Goal: Task Accomplishment & Management: Complete application form

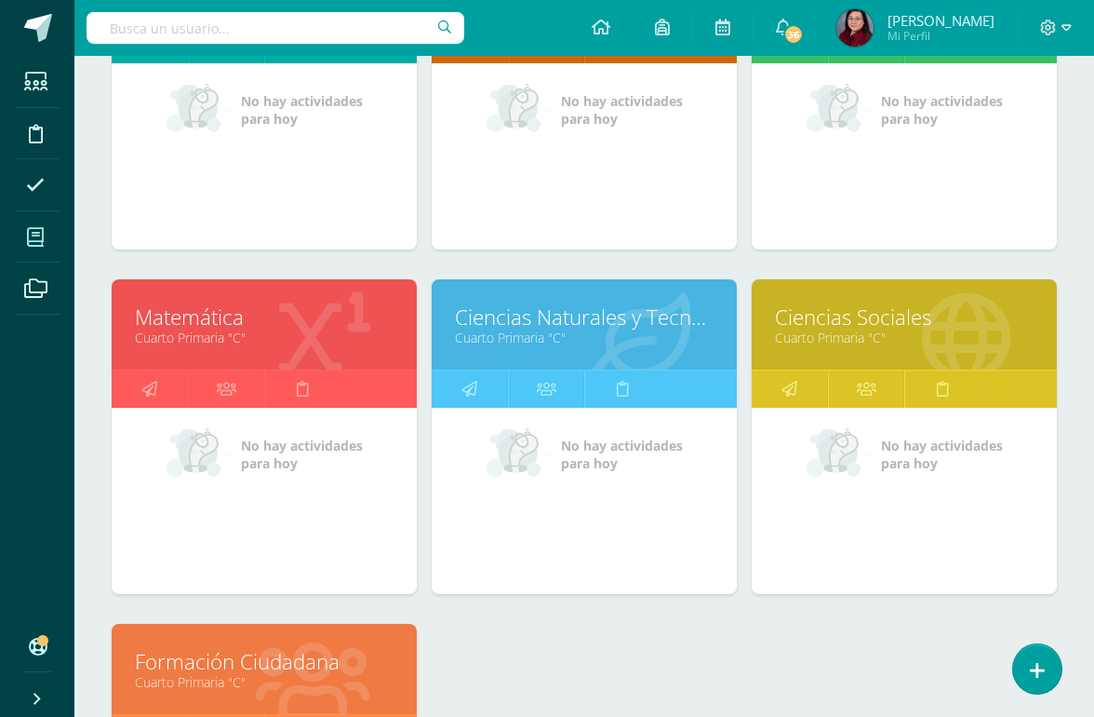
scroll to position [412, 0]
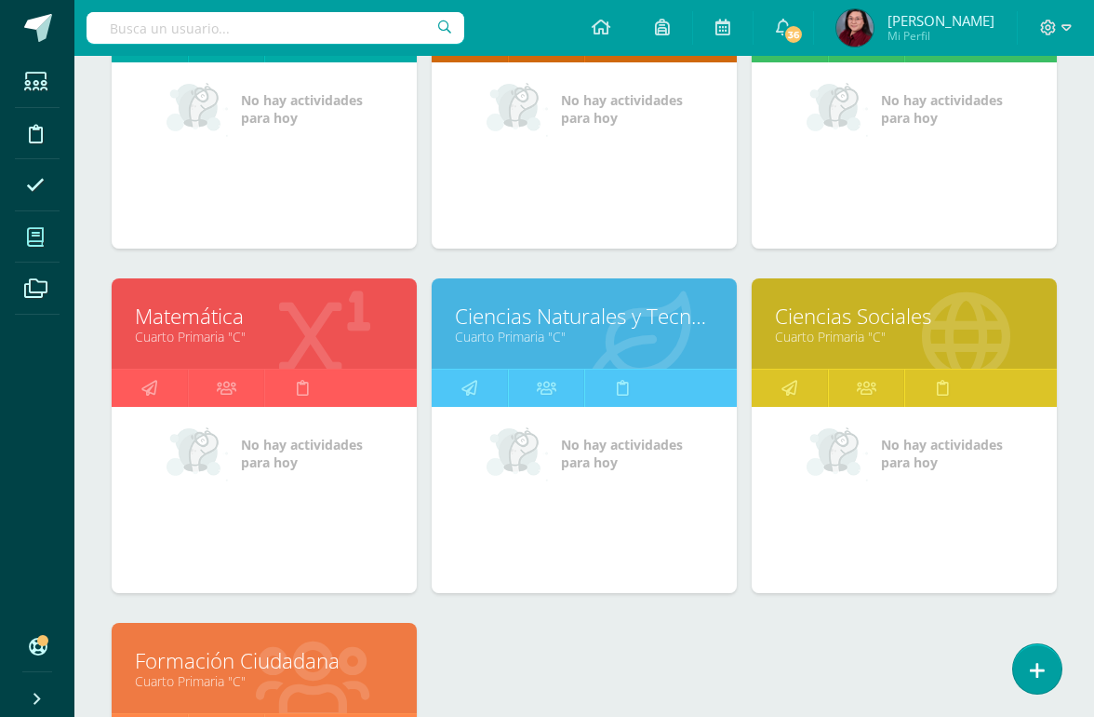
click at [203, 309] on link "Matemática" at bounding box center [264, 316] width 259 height 29
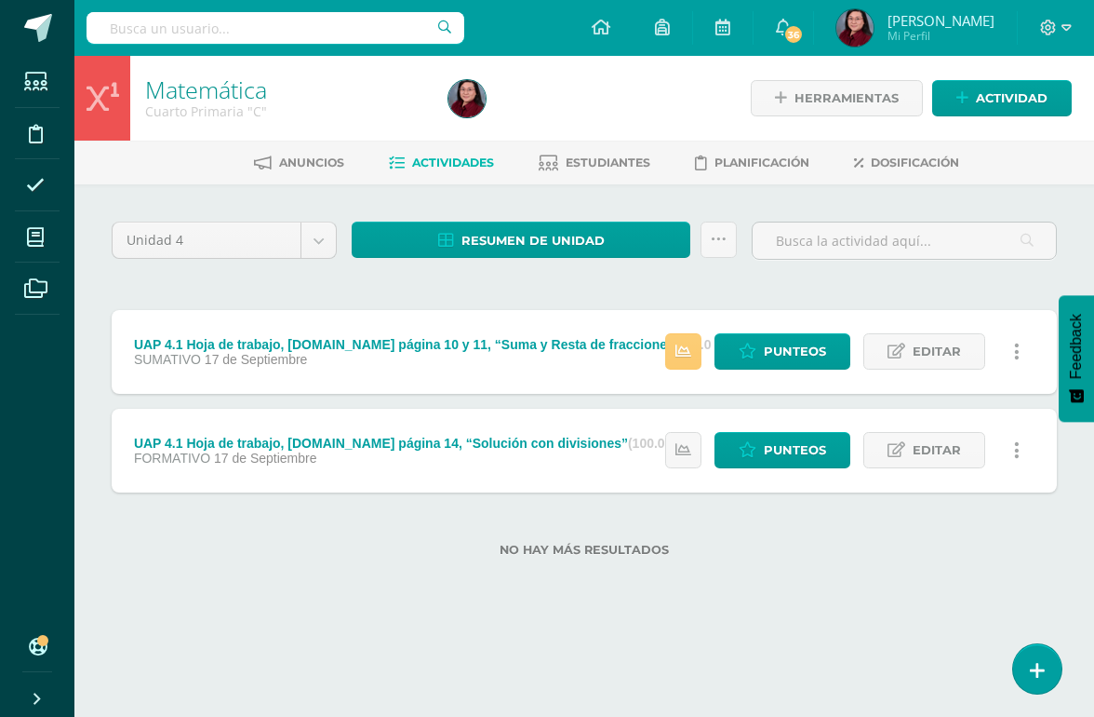
click at [938, 114] on link "Actividad" at bounding box center [1003, 98] width 140 height 36
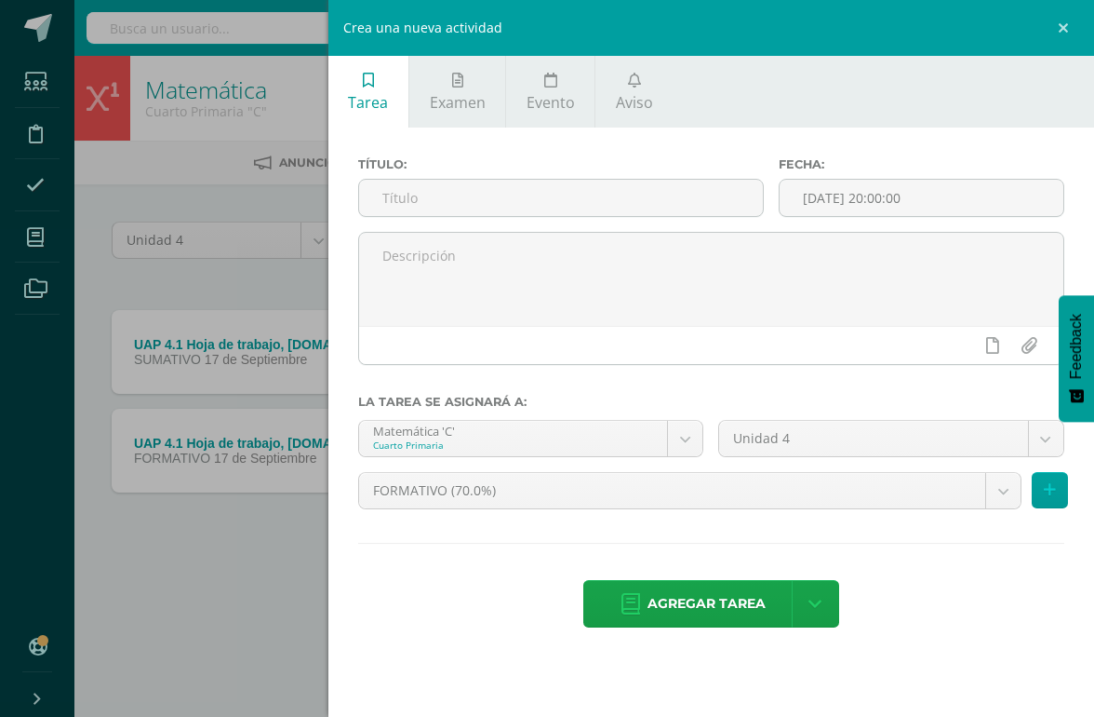
click at [389, 208] on input "text" at bounding box center [561, 198] width 404 height 36
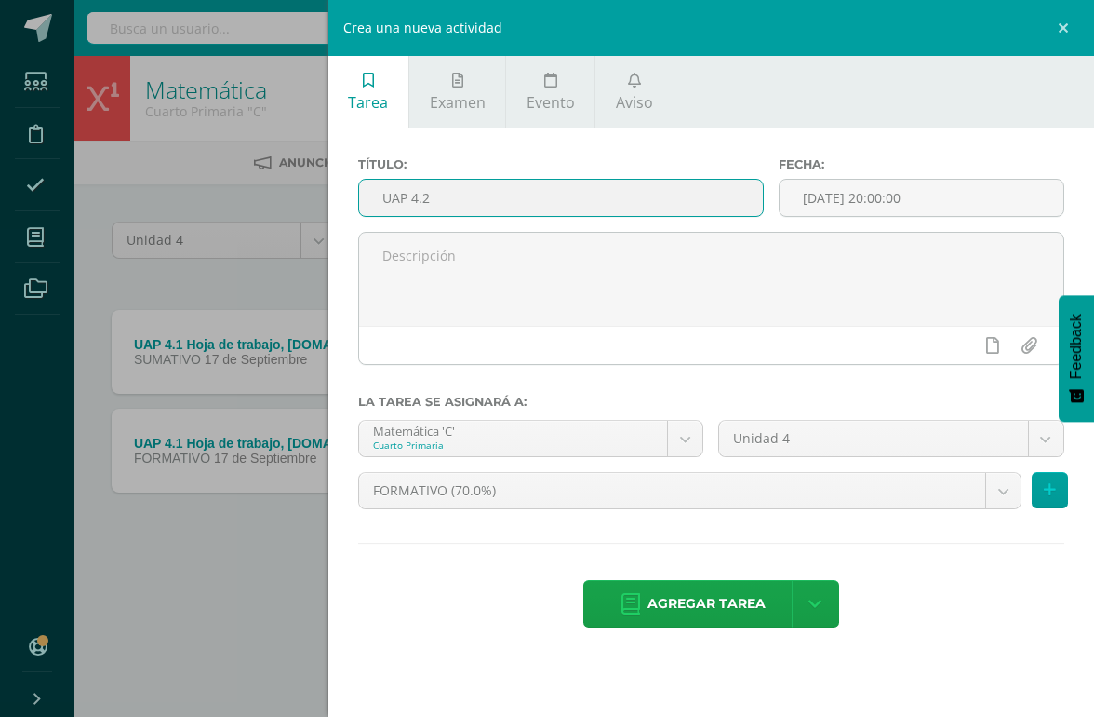
paste input "Hoja de trabajo página 8 Knbook, problemas de fracciones"
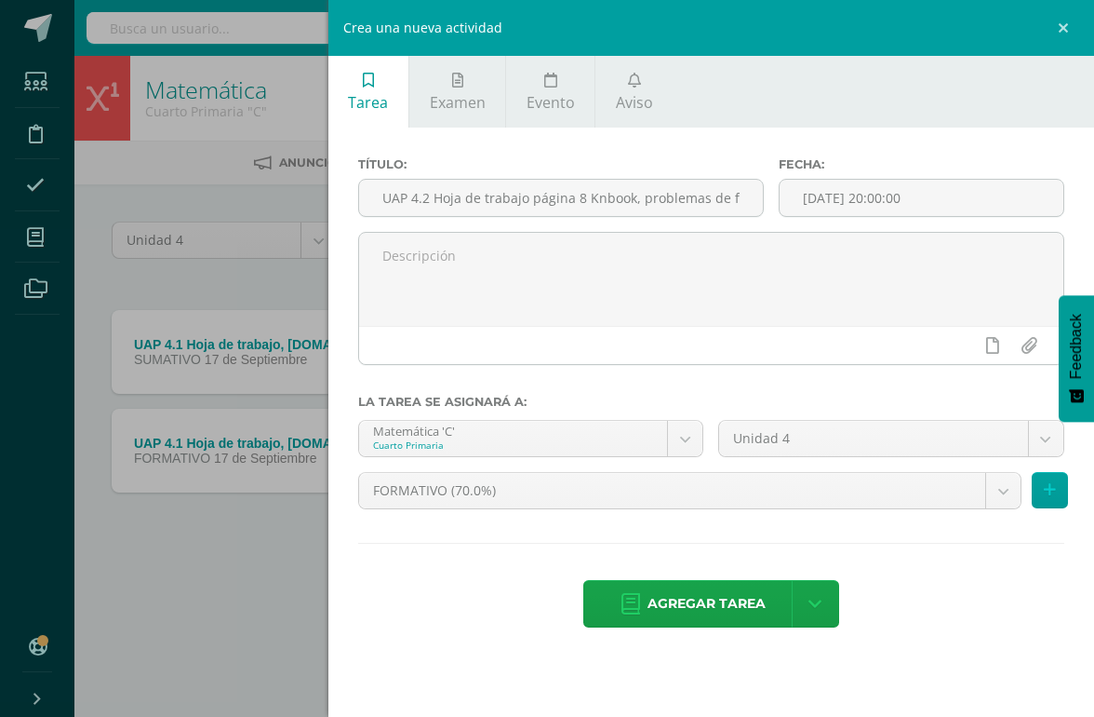
type input "UAP 4.2 Hoja de trabajo página 8 Knbook, problemas de fracciones"
click at [628, 599] on link "Agregar tarea" at bounding box center [694, 603] width 220 height 47
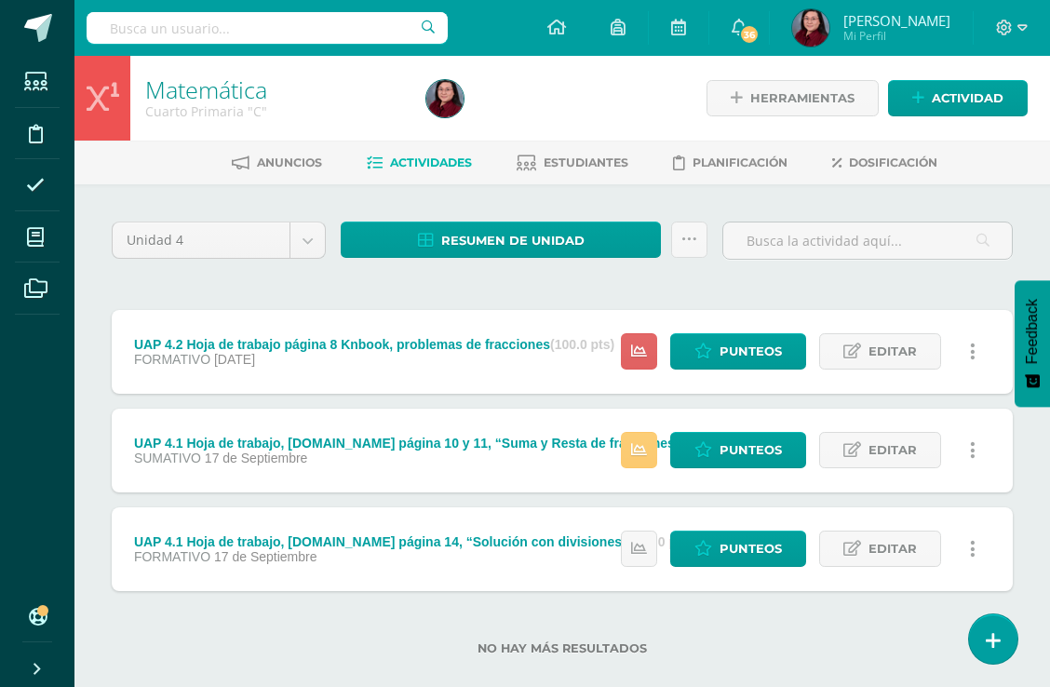
click at [961, 88] on span "Actividad" at bounding box center [968, 98] width 72 height 34
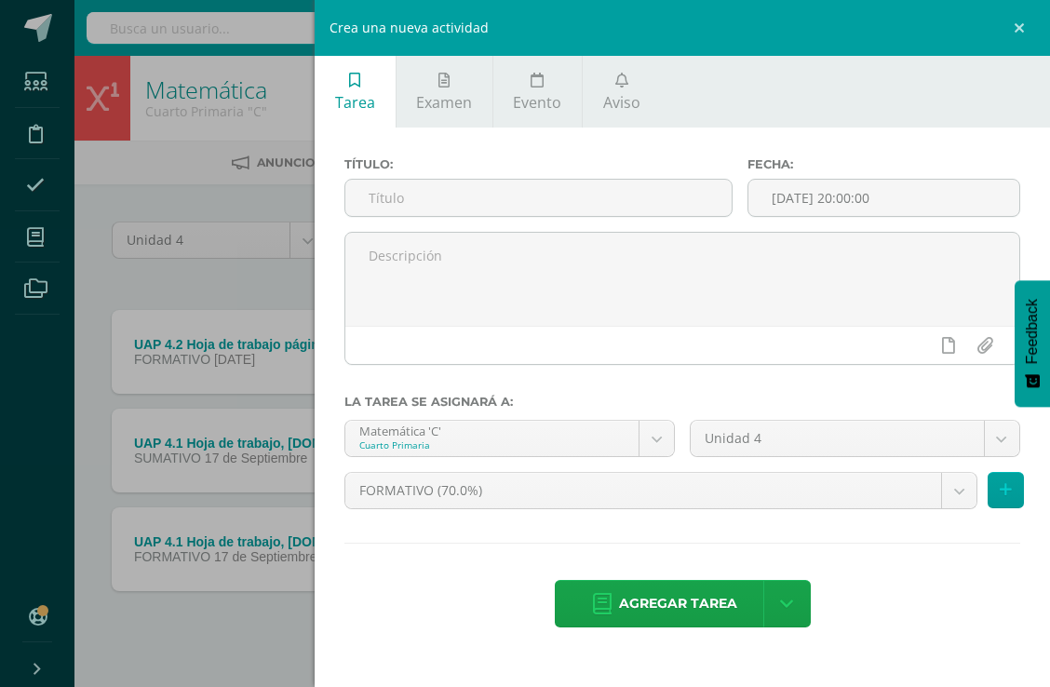
click at [378, 190] on input "text" at bounding box center [538, 198] width 386 height 36
paste input "Lecciones en Dreambox, tiempo total: 3 horas *Ver instrumento d"
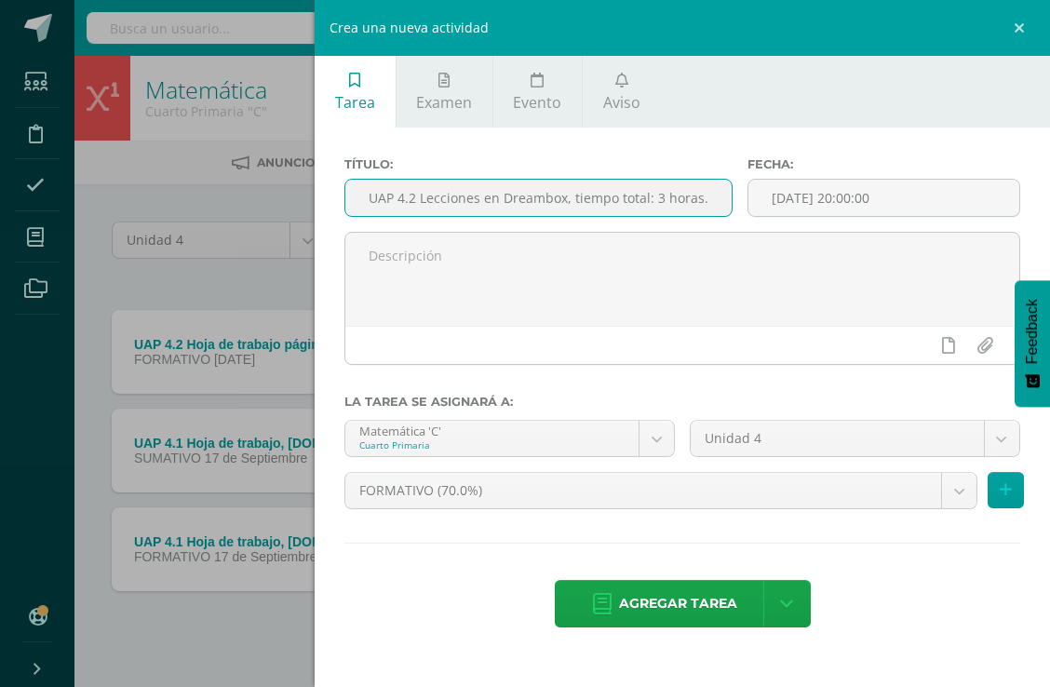
type input "UAP 4.2 Lecciones en Dreambox, tiempo total: 3 horas."
click at [679, 595] on span "Agregar tarea" at bounding box center [678, 604] width 118 height 46
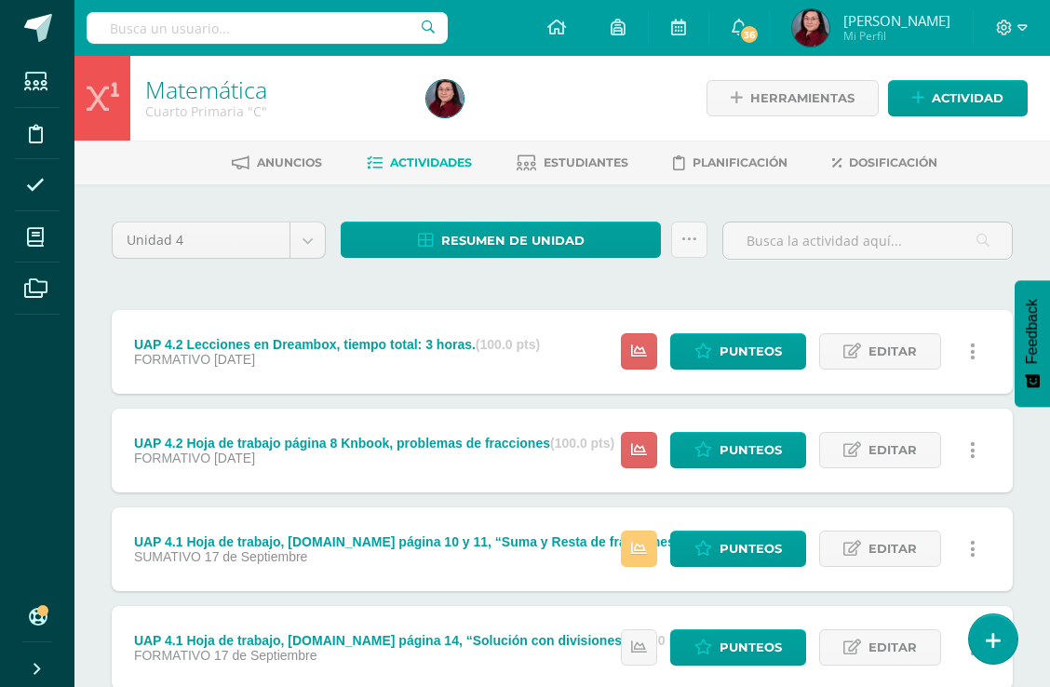
click at [971, 101] on span "Actividad" at bounding box center [968, 98] width 72 height 34
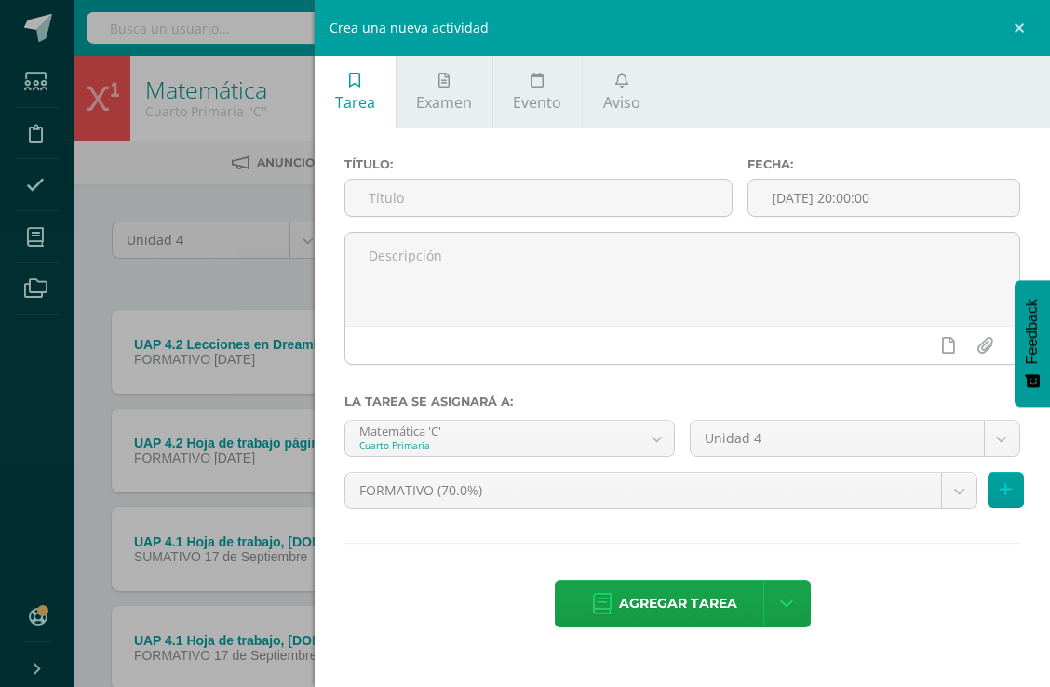
click at [500, 199] on input "text" at bounding box center [538, 198] width 386 height 36
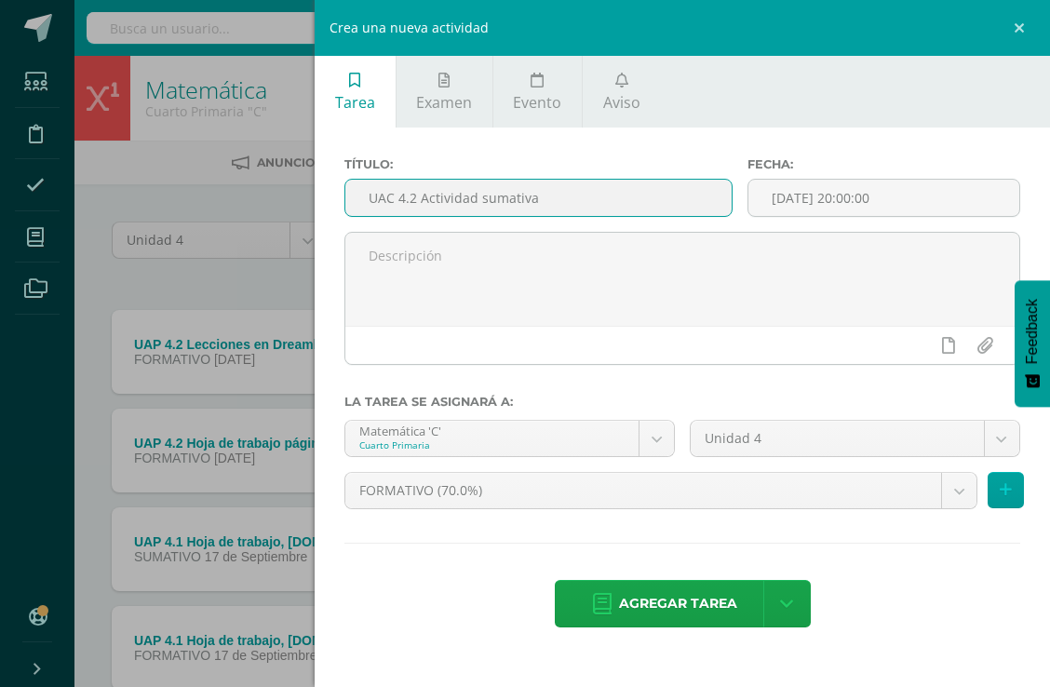
type input "UAC 4.2 Actividad sumativa"
click at [675, 485] on body "Tarea asignada exitosamente Estudiantes Disciplina Asistencia Mis cursos Archiv…" at bounding box center [525, 406] width 1050 height 813
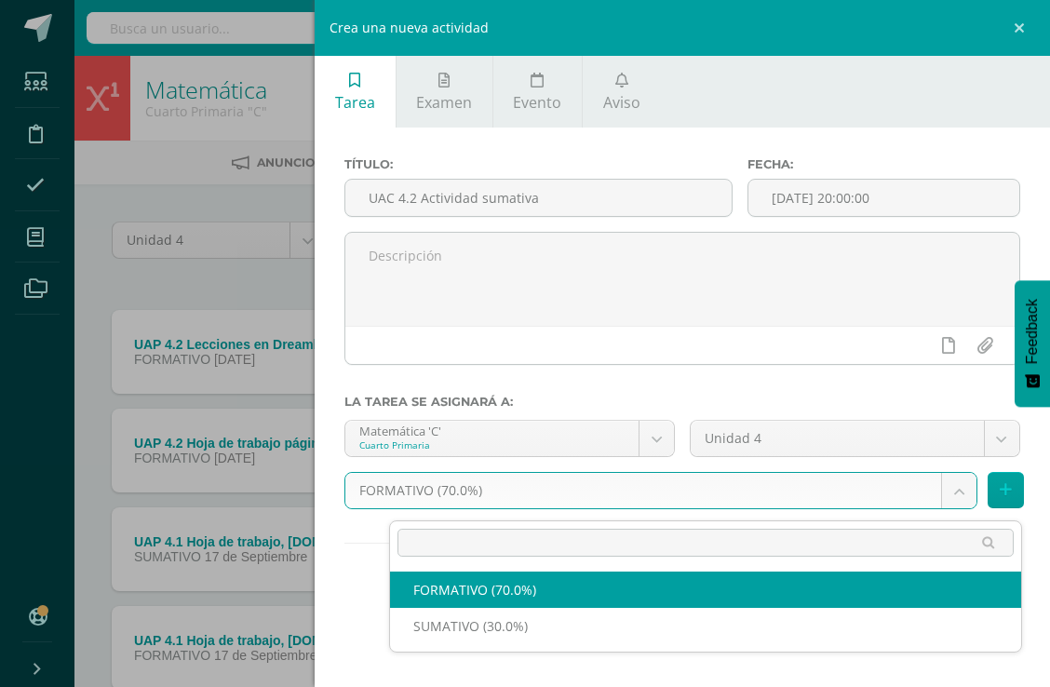
scroll to position [0, 44]
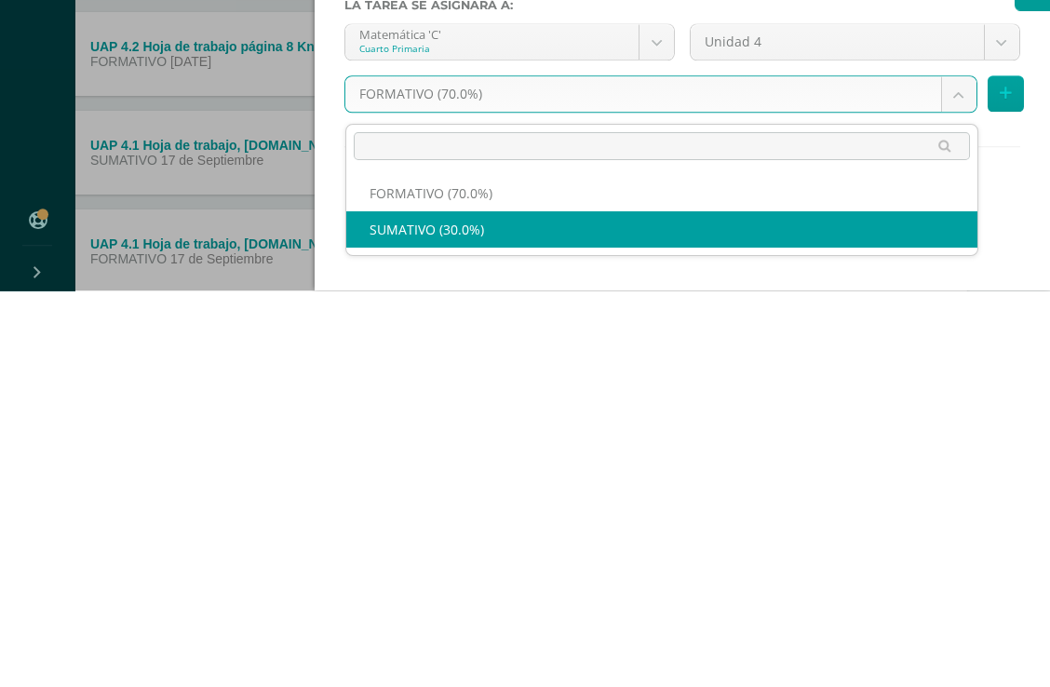
select select "207883"
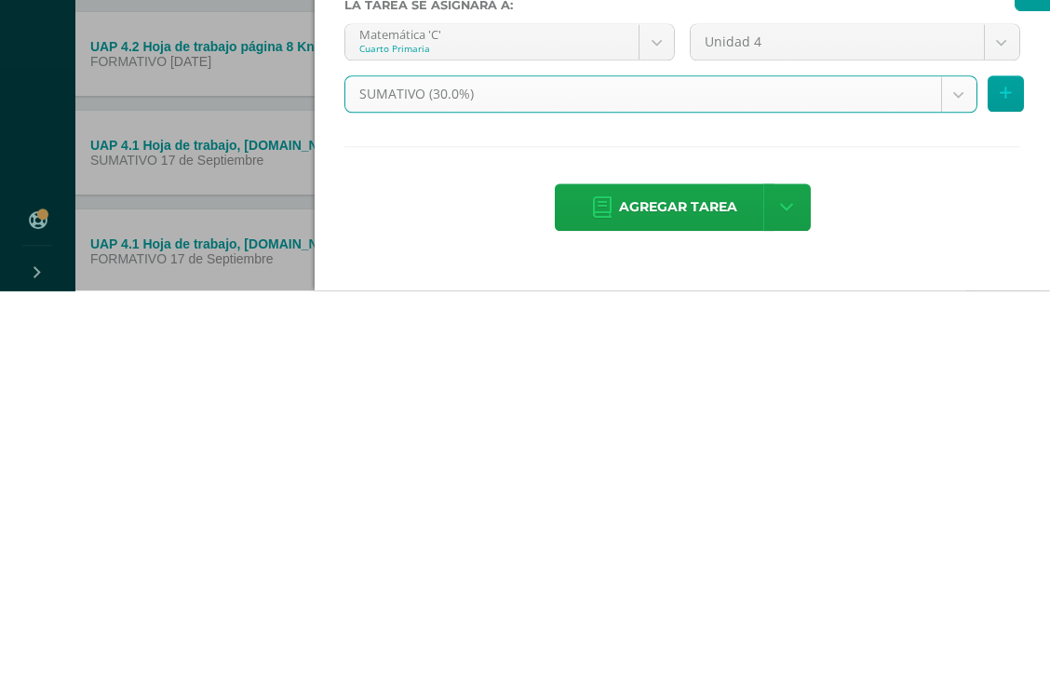
click at [711, 581] on span "Agregar tarea" at bounding box center [678, 604] width 118 height 46
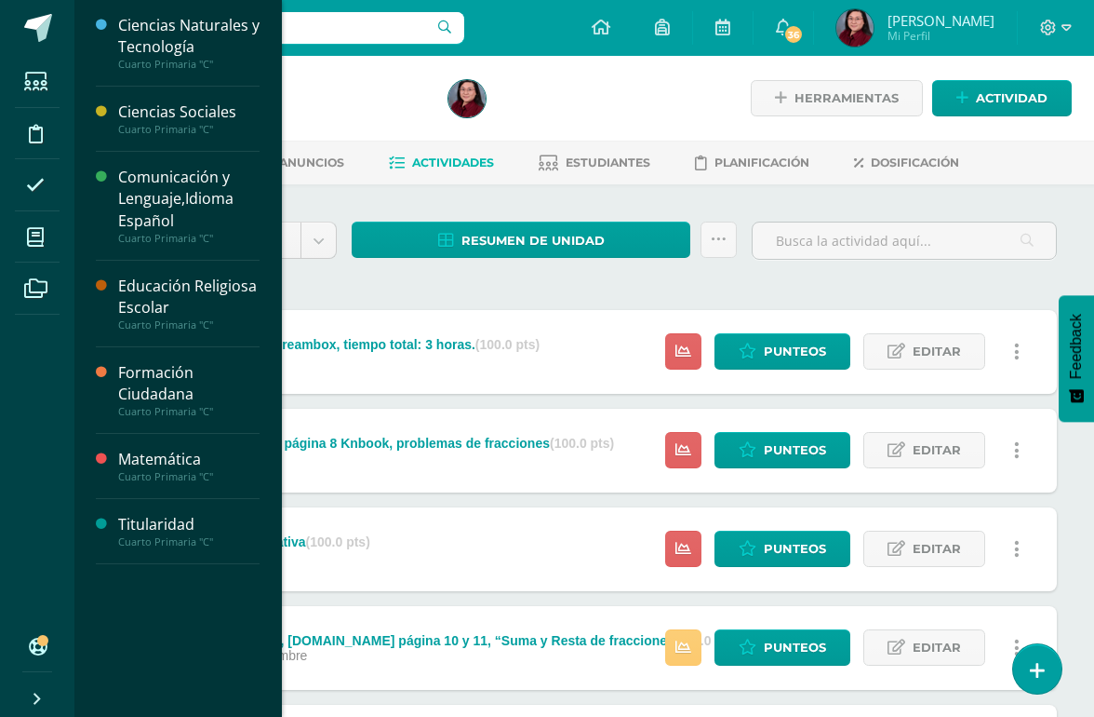
click at [48, 235] on span at bounding box center [36, 237] width 42 height 42
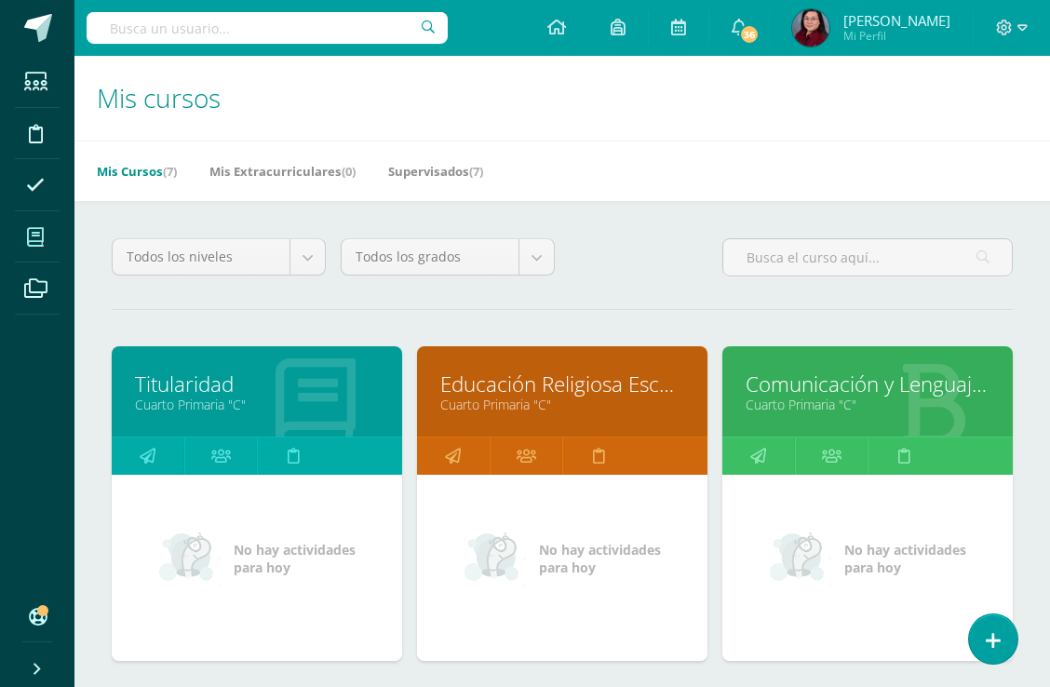
click at [881, 393] on link "Comunicación y Lenguaje,Idioma Español" at bounding box center [867, 383] width 244 height 29
click at [858, 380] on link "Comunicación y Lenguaje,Idioma Español" at bounding box center [867, 383] width 244 height 29
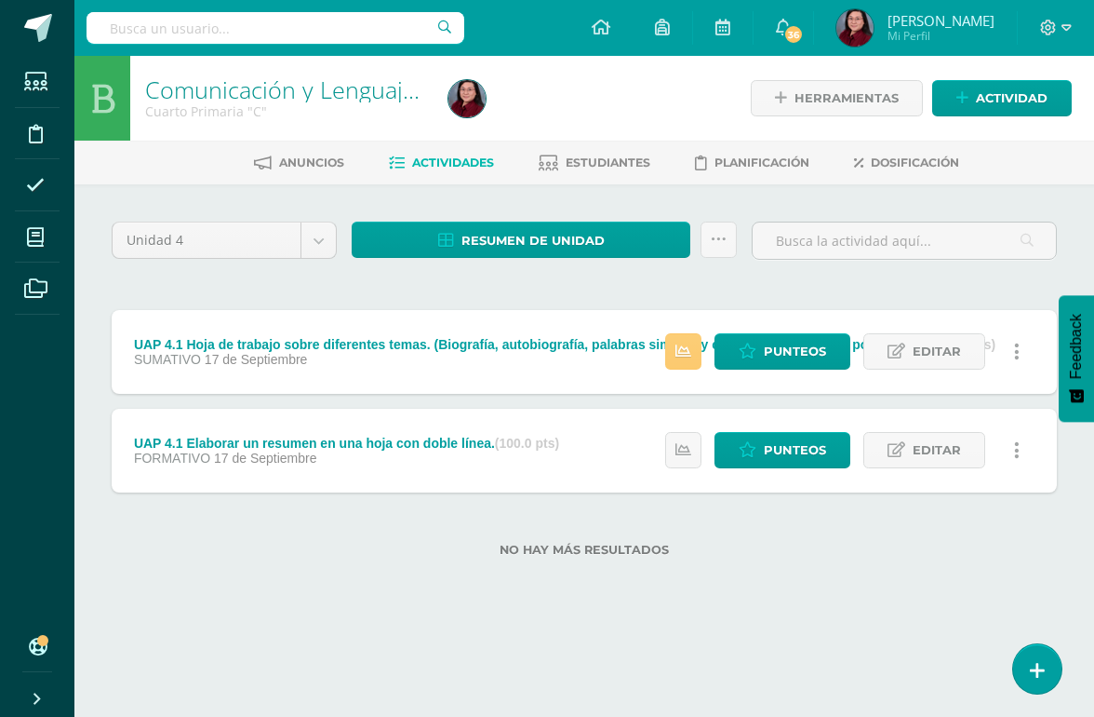
click at [988, 95] on span "Actividad" at bounding box center [1012, 98] width 72 height 34
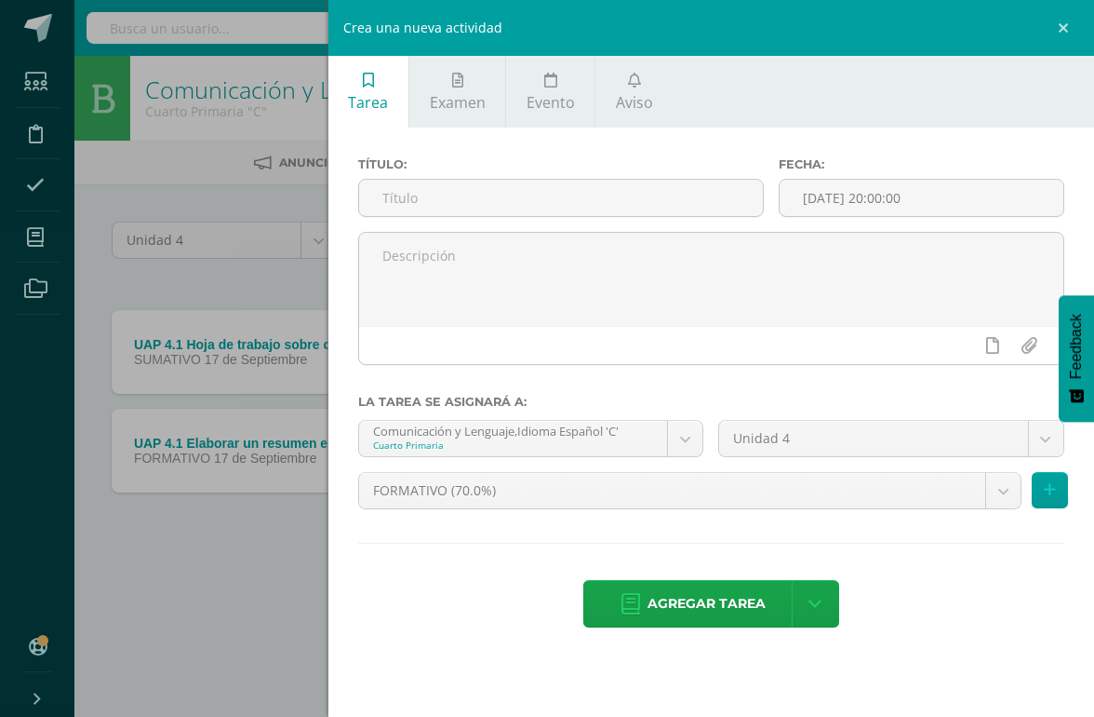
click at [557, 192] on input "text" at bounding box center [561, 198] width 404 height 36
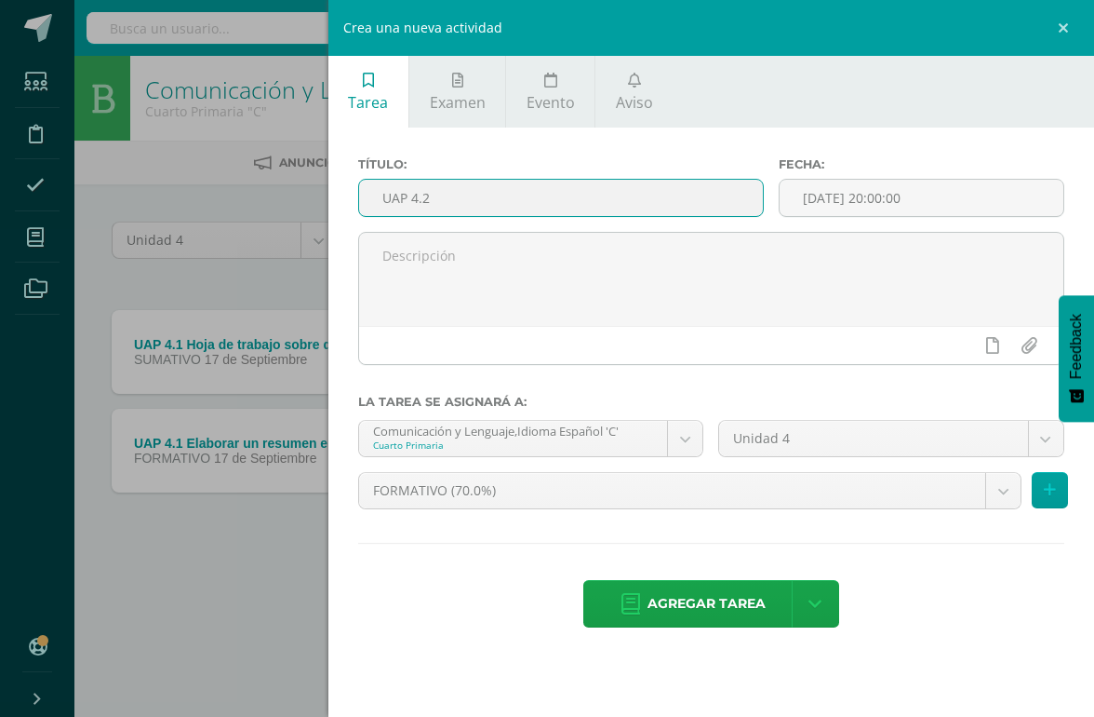
paste input "Hoja de trabajo impresa sobre diptongo, triptongo e hiato."
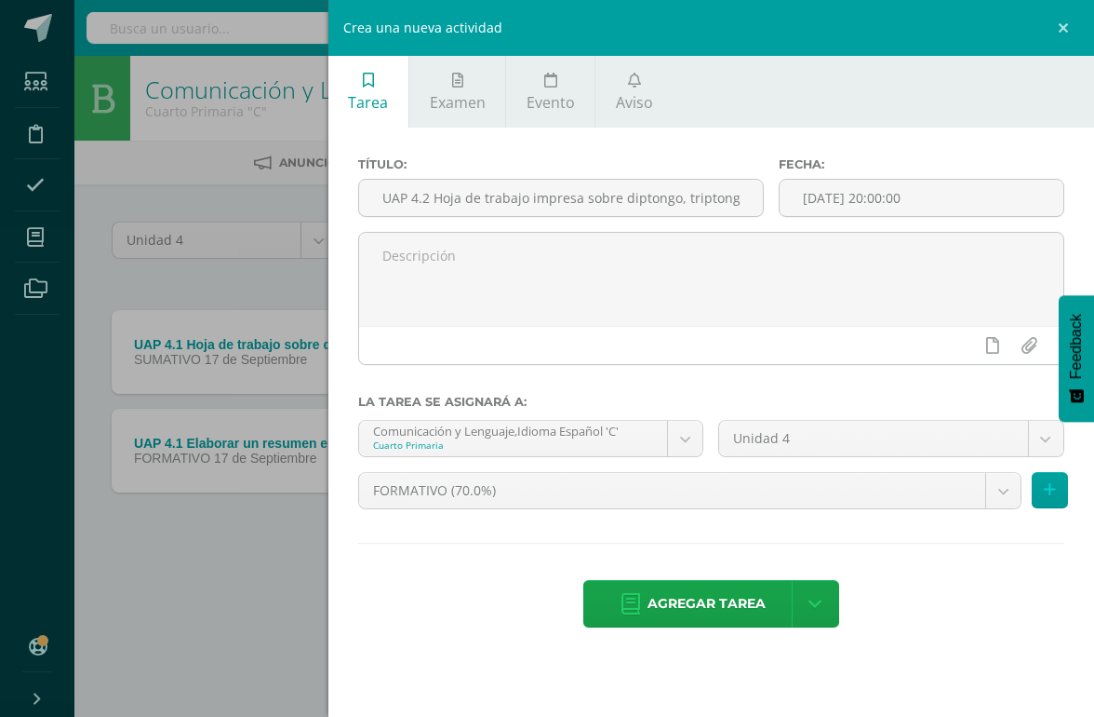
type input "UAP 4.2 Hoja de trabajo impresa sobre diptongo, triptongo e hiato."
click at [745, 601] on span "Agregar tarea" at bounding box center [707, 604] width 118 height 46
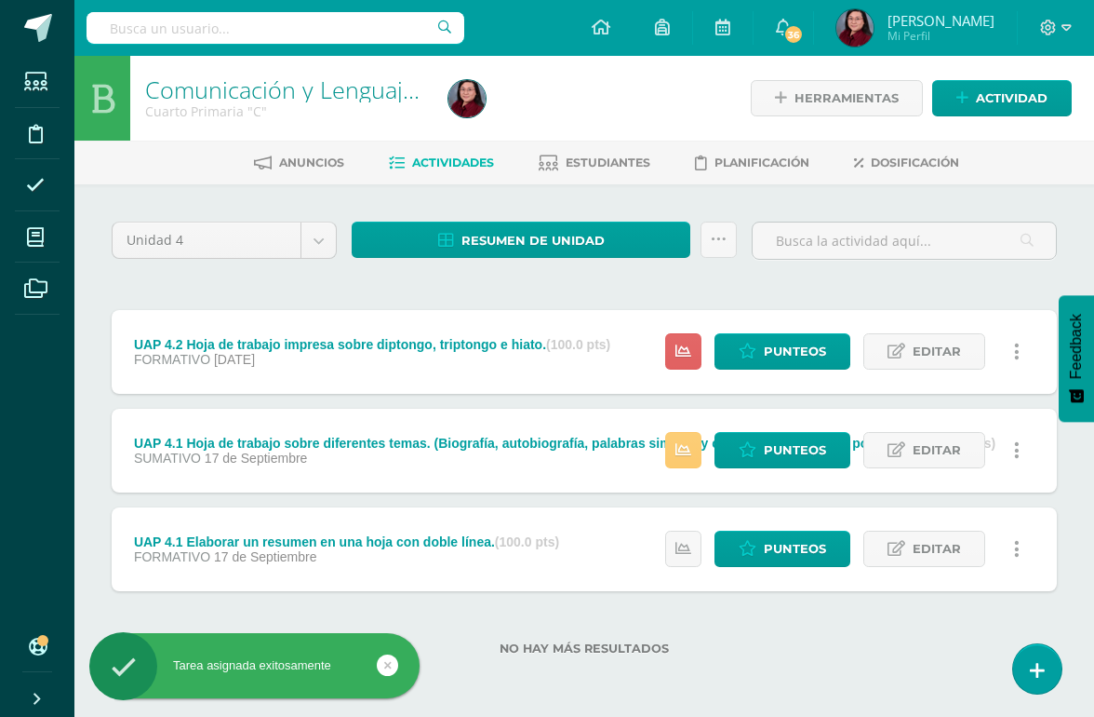
click at [1002, 98] on span "Actividad" at bounding box center [1012, 98] width 72 height 34
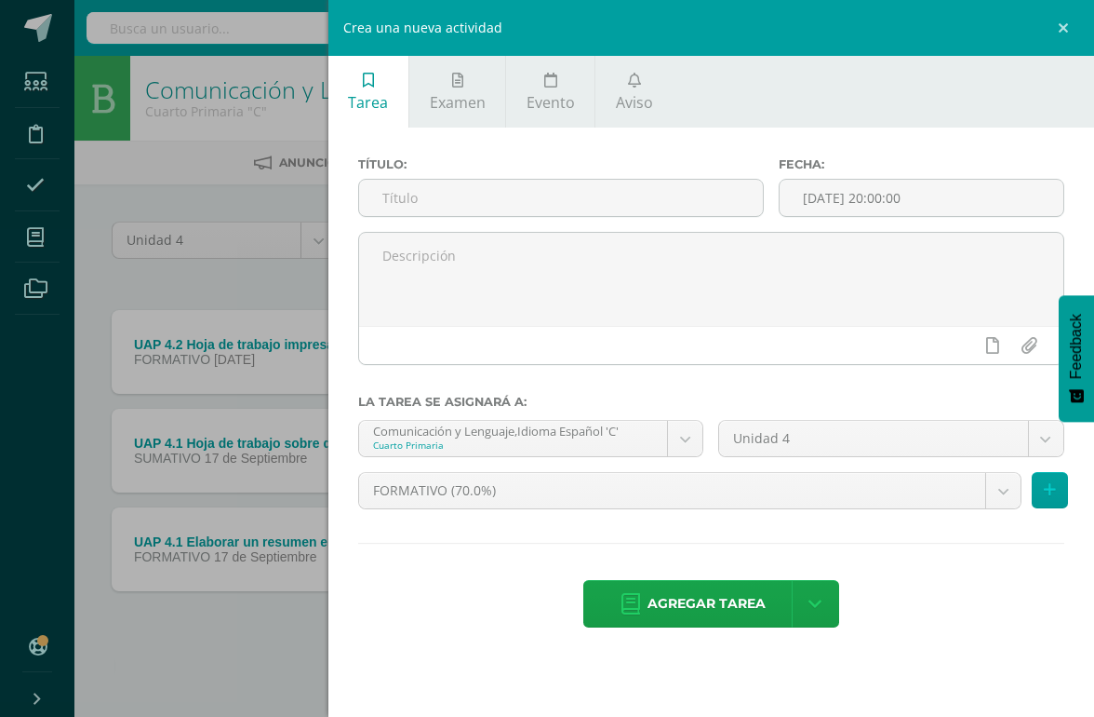
click at [624, 178] on div "Título:" at bounding box center [561, 194] width 421 height 74
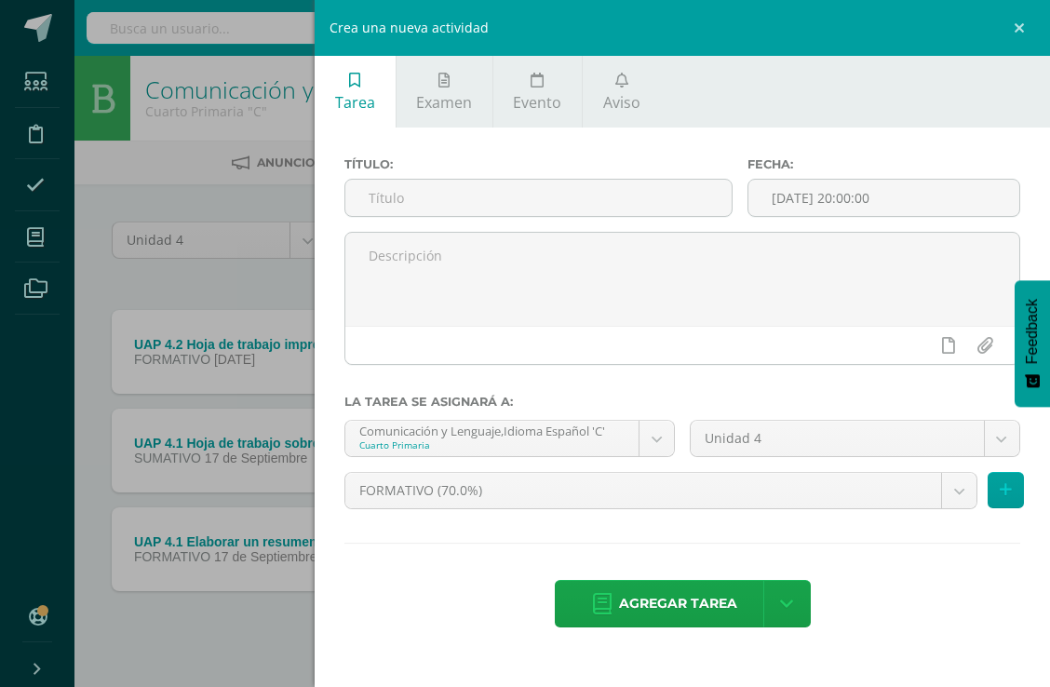
click at [475, 192] on input "text" at bounding box center [538, 198] width 386 height 36
paste input "Ejercitación en lectura inteligente, hasta la lección 8"
type input "UAP 4.2 Ejercitación en lectura inteligente, hasta la lección 8"
click at [662, 610] on span "Agregar tarea" at bounding box center [678, 604] width 118 height 46
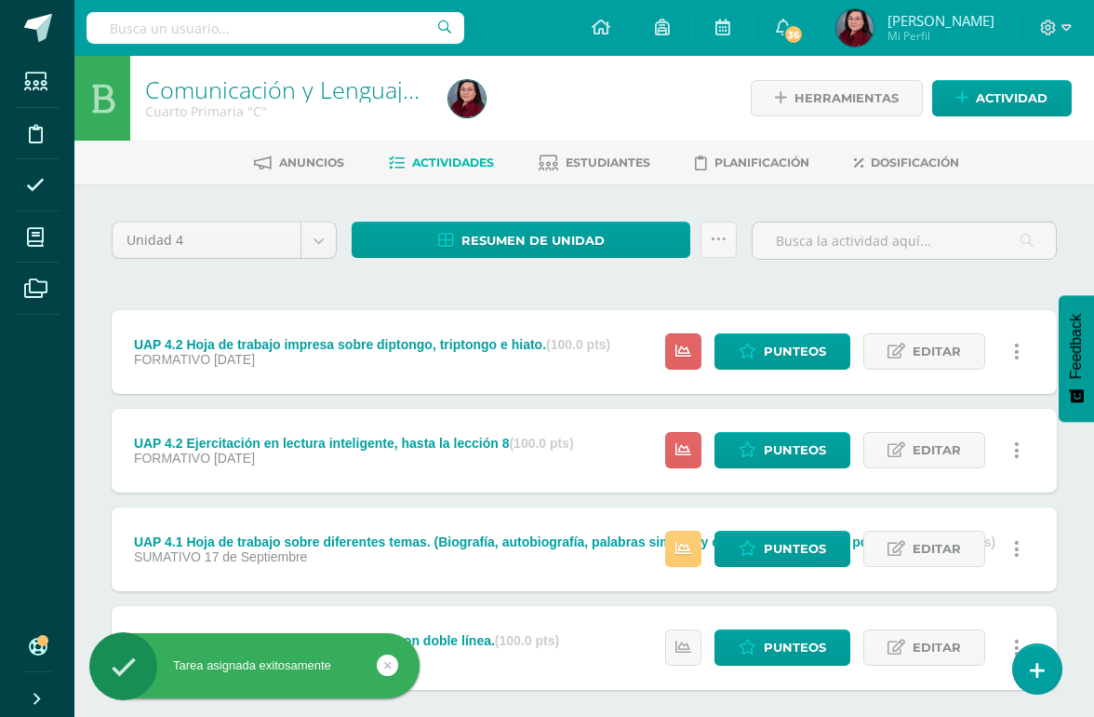
click at [1004, 87] on span "Actividad" at bounding box center [1012, 98] width 72 height 34
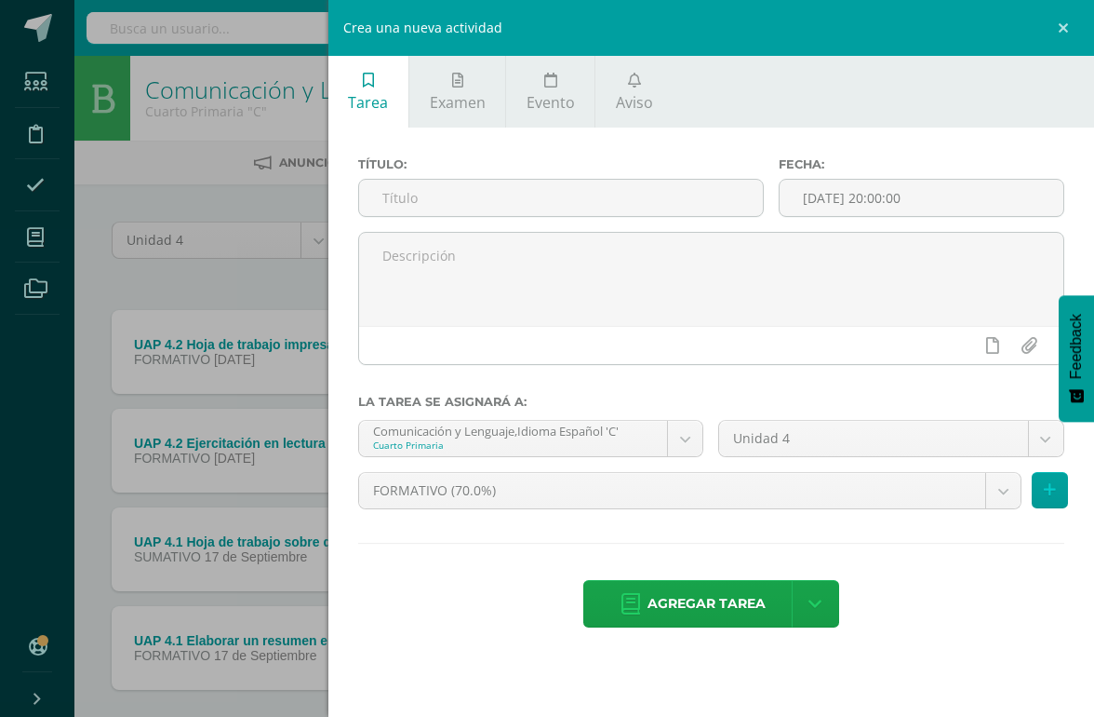
click at [506, 210] on input "text" at bounding box center [561, 198] width 404 height 36
type input "UAC 4.2 Actividad sumativa"
click at [626, 494] on body "Tarea asignada exitosamente Estudiantes Disciplina Asistencia Mis cursos Archiv…" at bounding box center [547, 406] width 1094 height 813
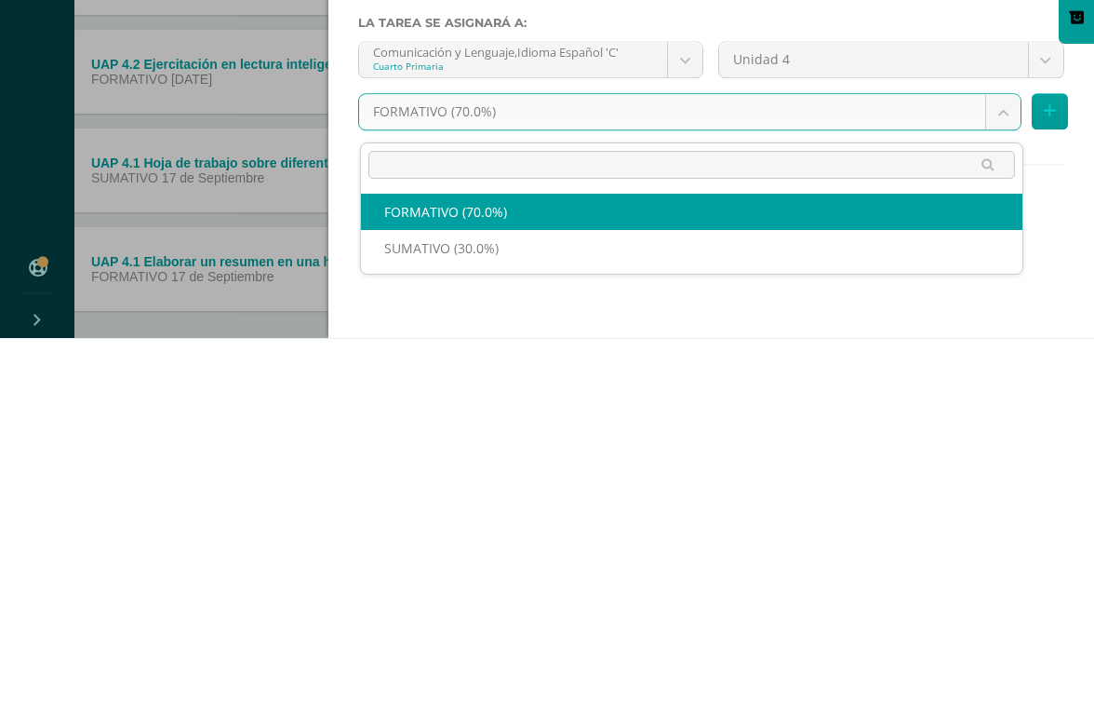
scroll to position [0, 44]
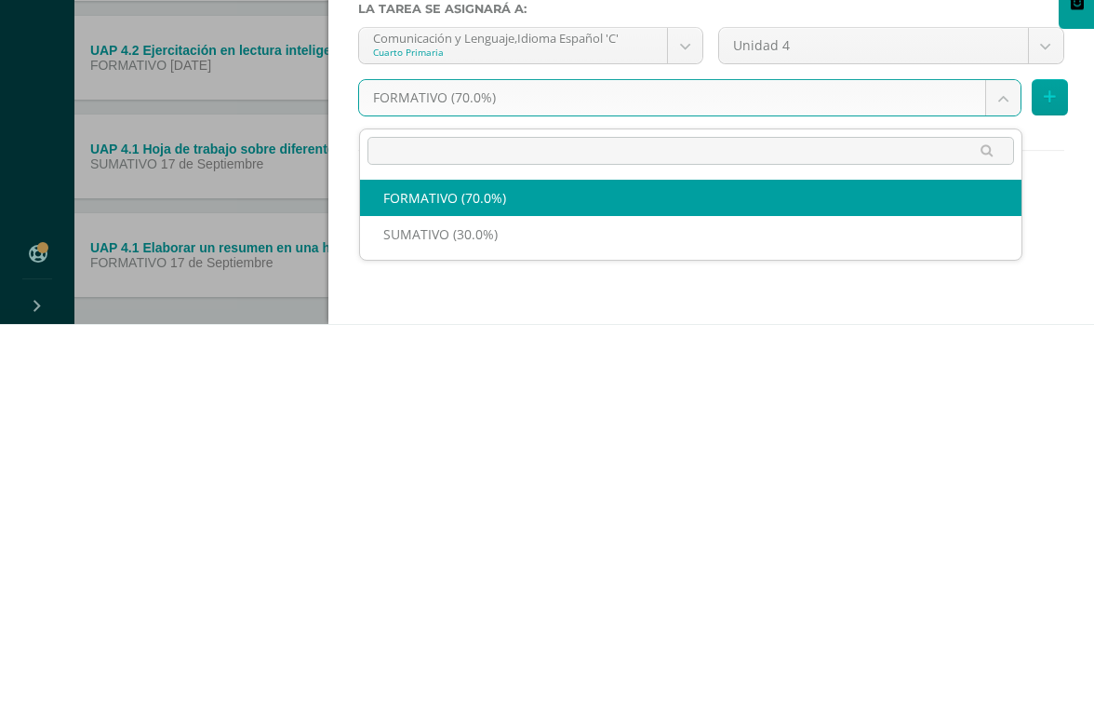
select select "207857"
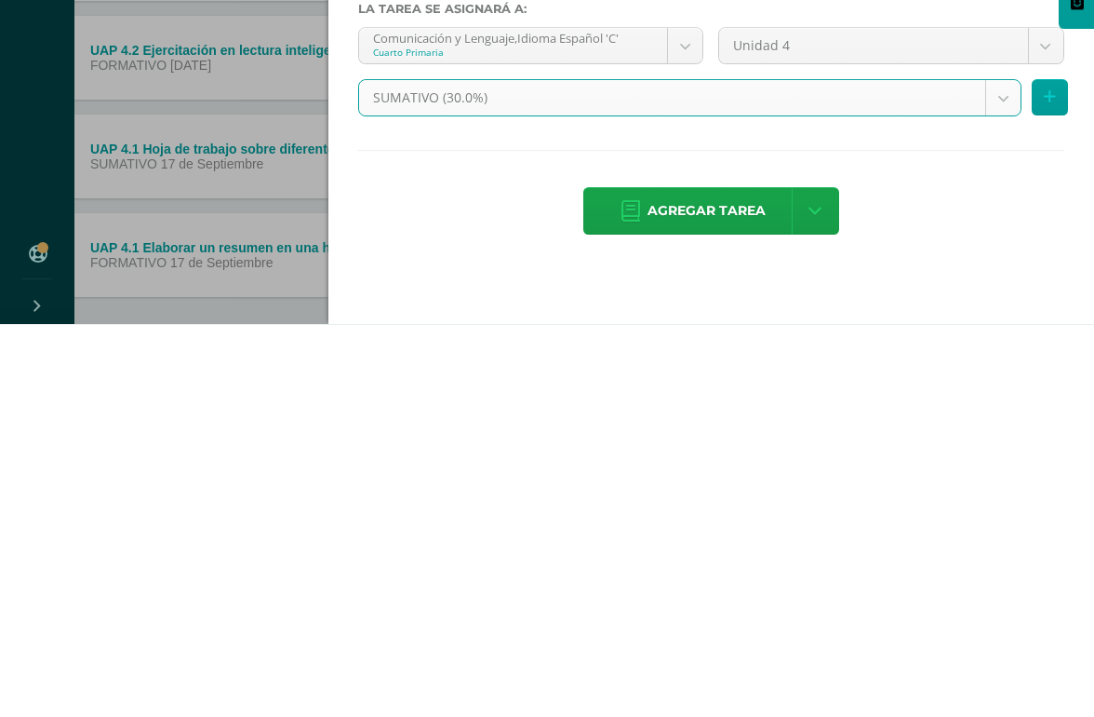
click at [707, 581] on span "Agregar tarea" at bounding box center [707, 604] width 118 height 46
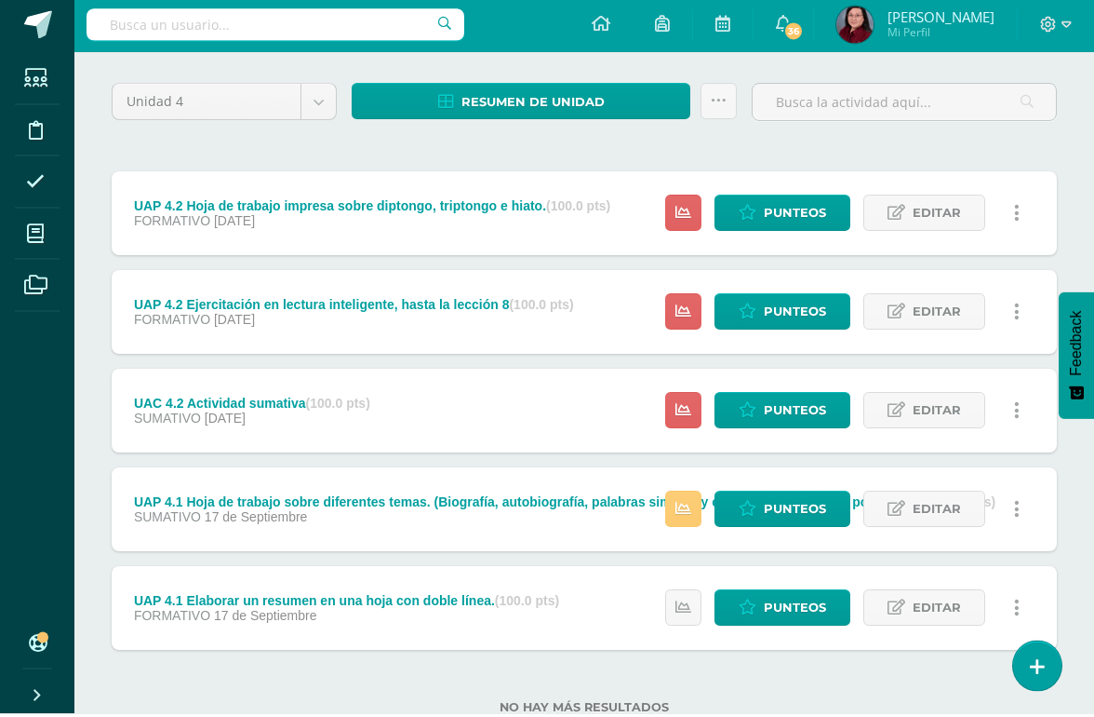
scroll to position [135, 0]
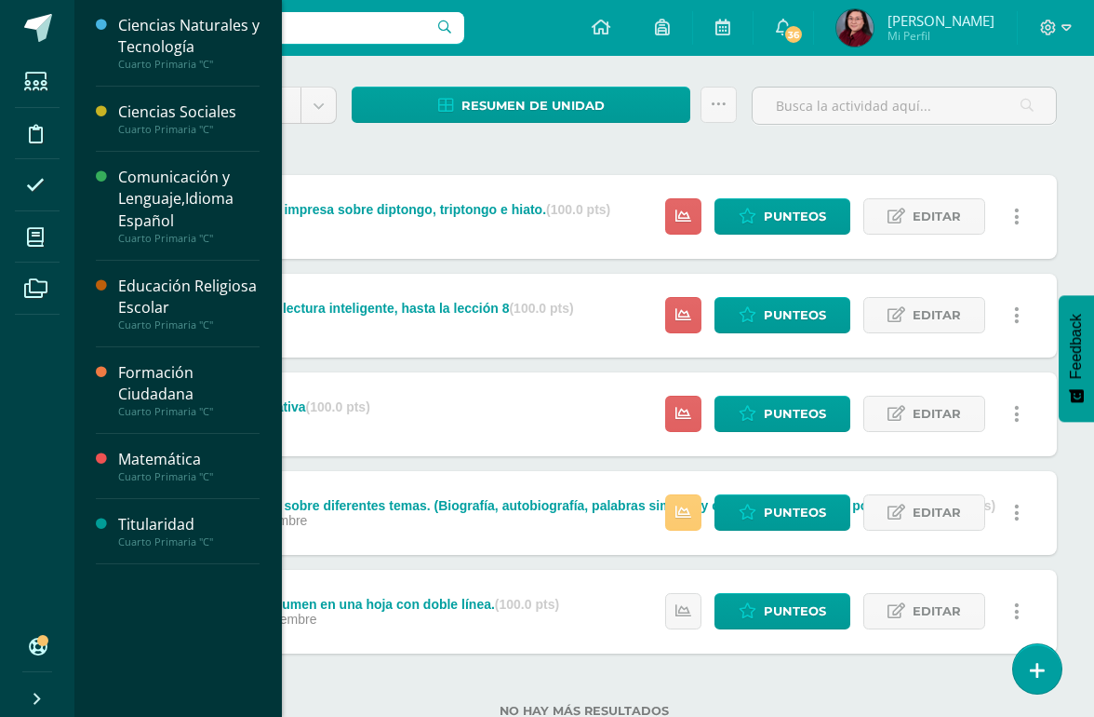
click at [41, 218] on span at bounding box center [36, 237] width 42 height 42
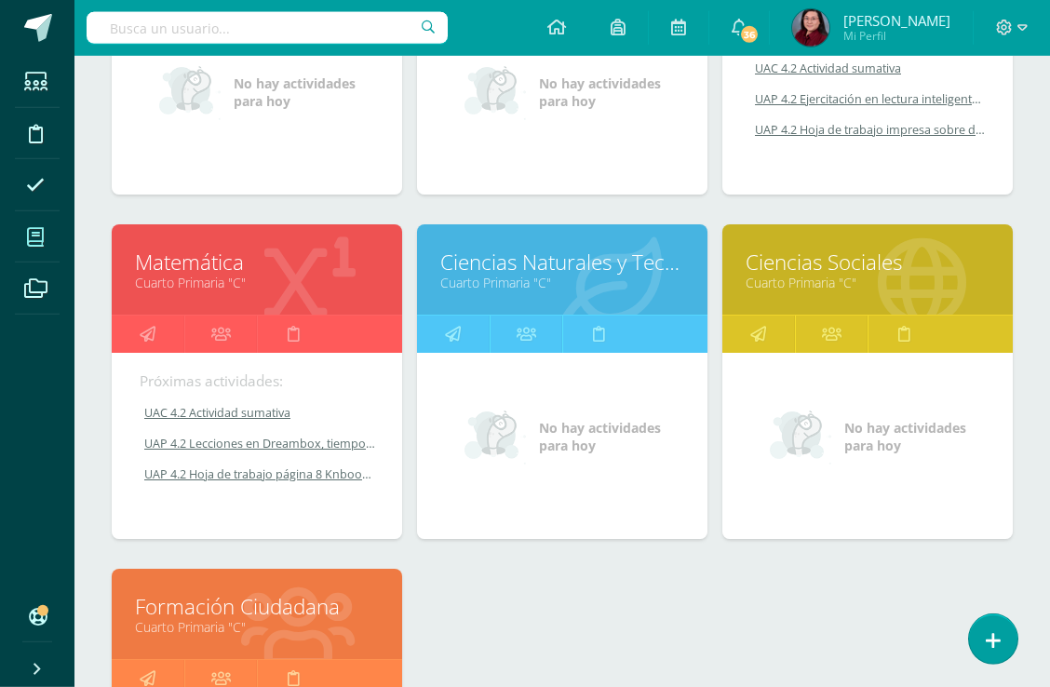
scroll to position [467, 0]
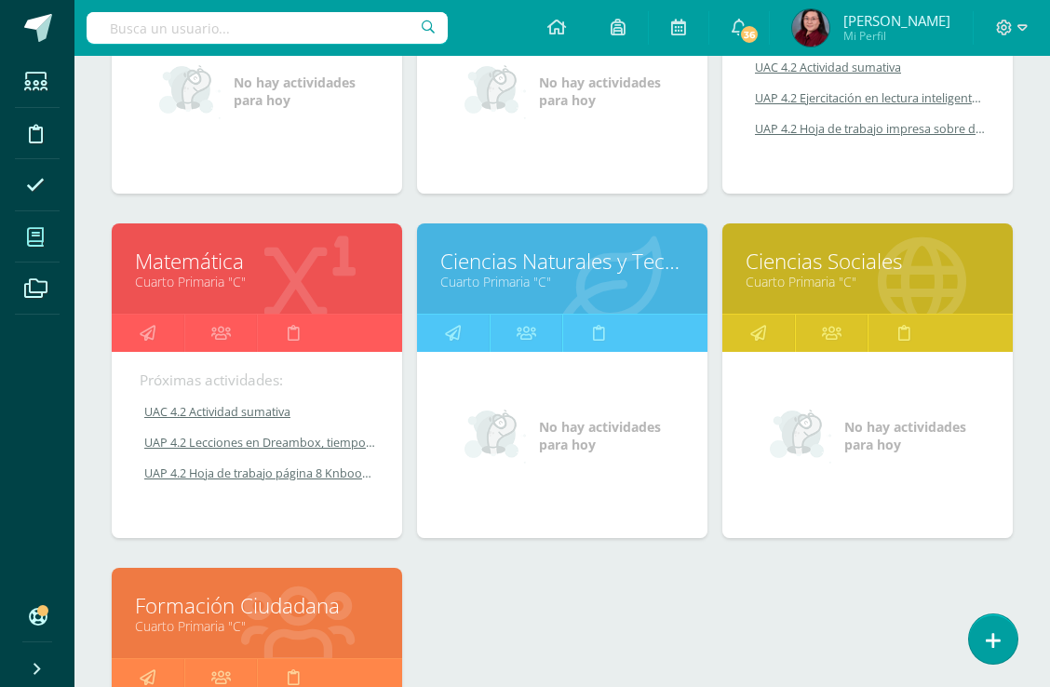
click at [882, 252] on link "Ciencias Sociales" at bounding box center [867, 261] width 244 height 29
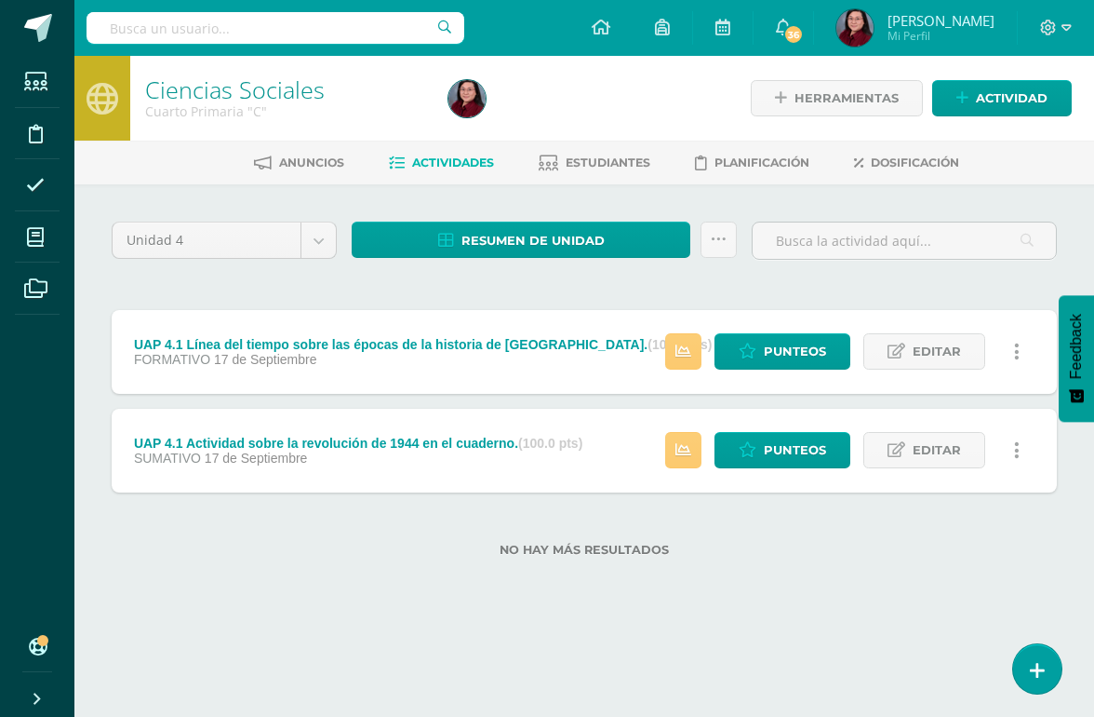
click at [1029, 100] on span "Actividad" at bounding box center [1012, 98] width 72 height 34
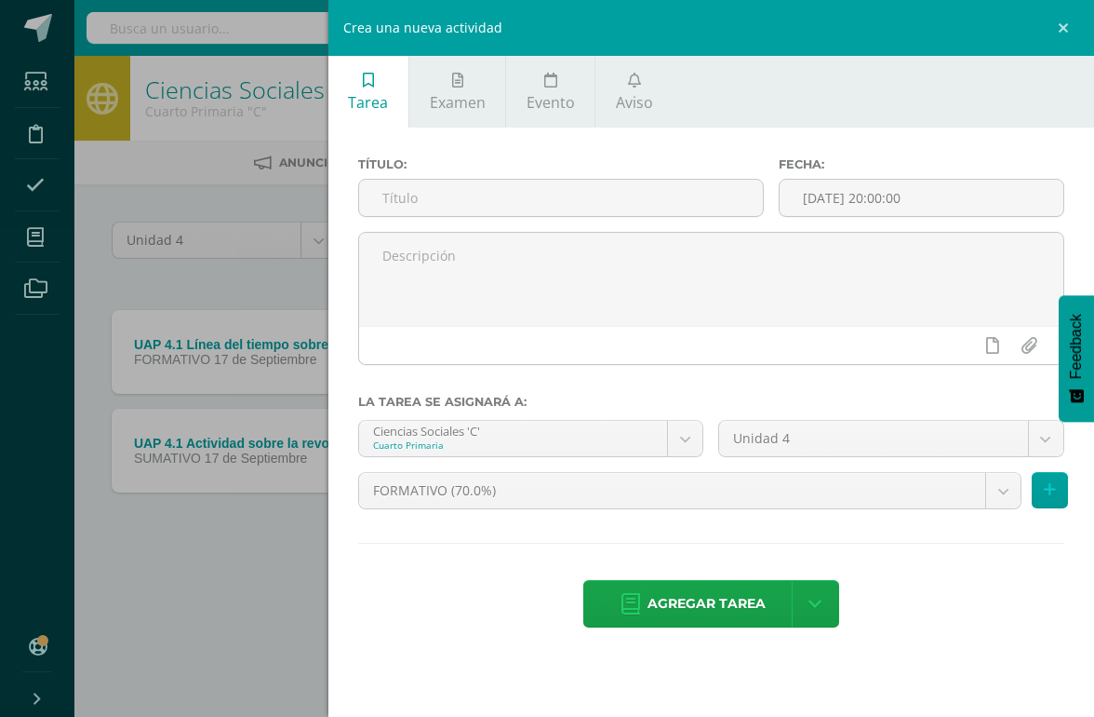
click at [476, 198] on input "text" at bounding box center [561, 198] width 404 height 36
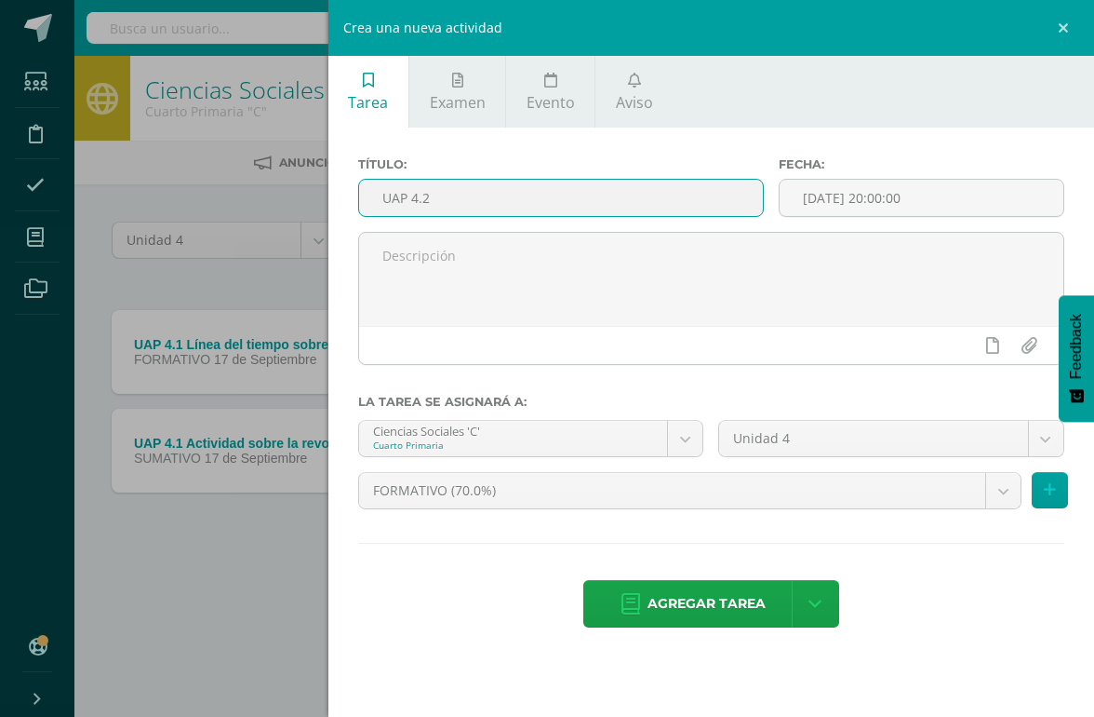
paste input "Máquinas utilizadas en la revolución del siglo XX. (actividad grupal)"
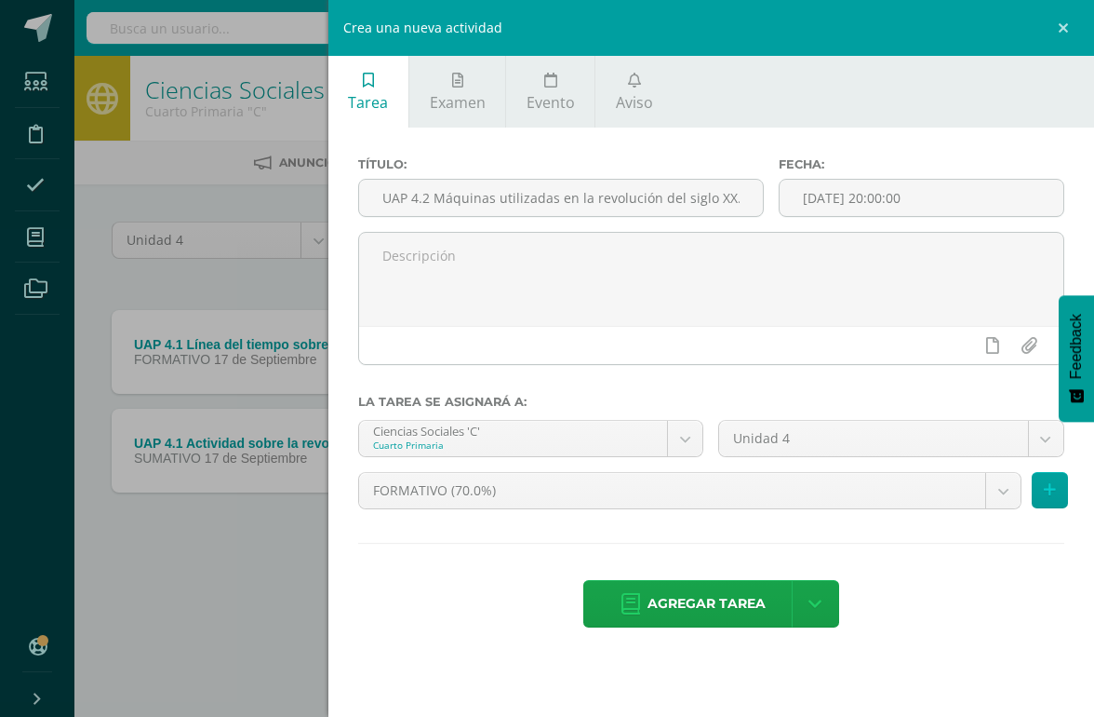
type input "UAP 4.2 Máquinas utilizadas en la revolución del siglo XX. (actividad grupal)"
click at [731, 601] on span "Agregar tarea" at bounding box center [707, 604] width 118 height 46
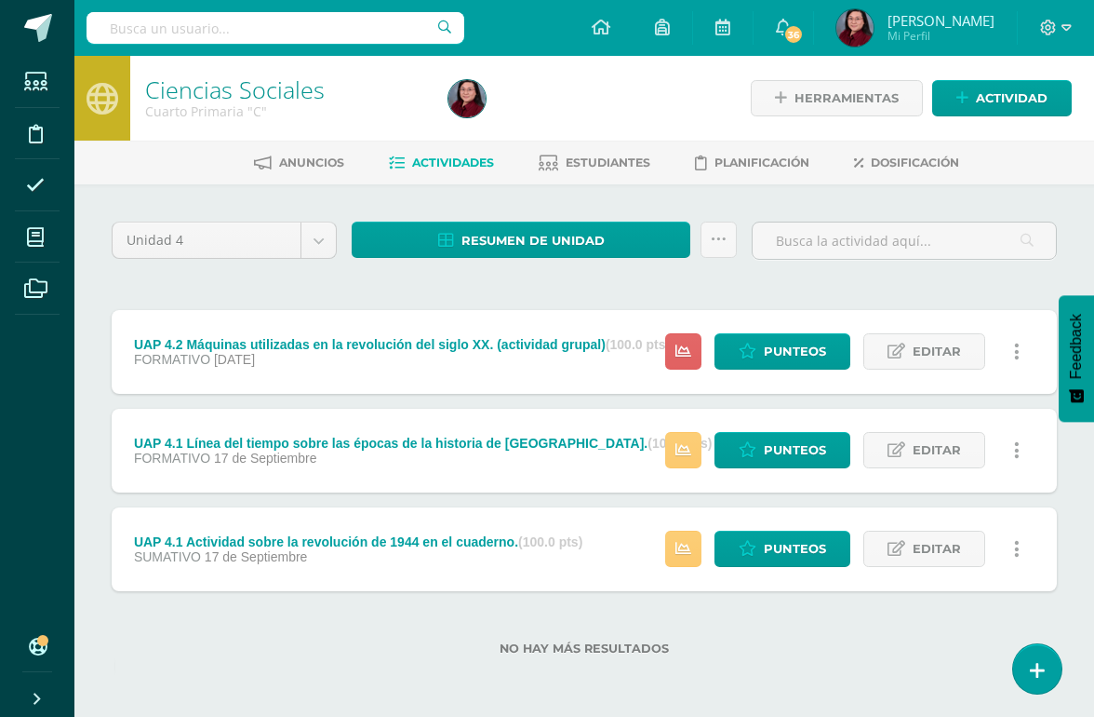
click at [990, 95] on span "Actividad" at bounding box center [1012, 98] width 72 height 34
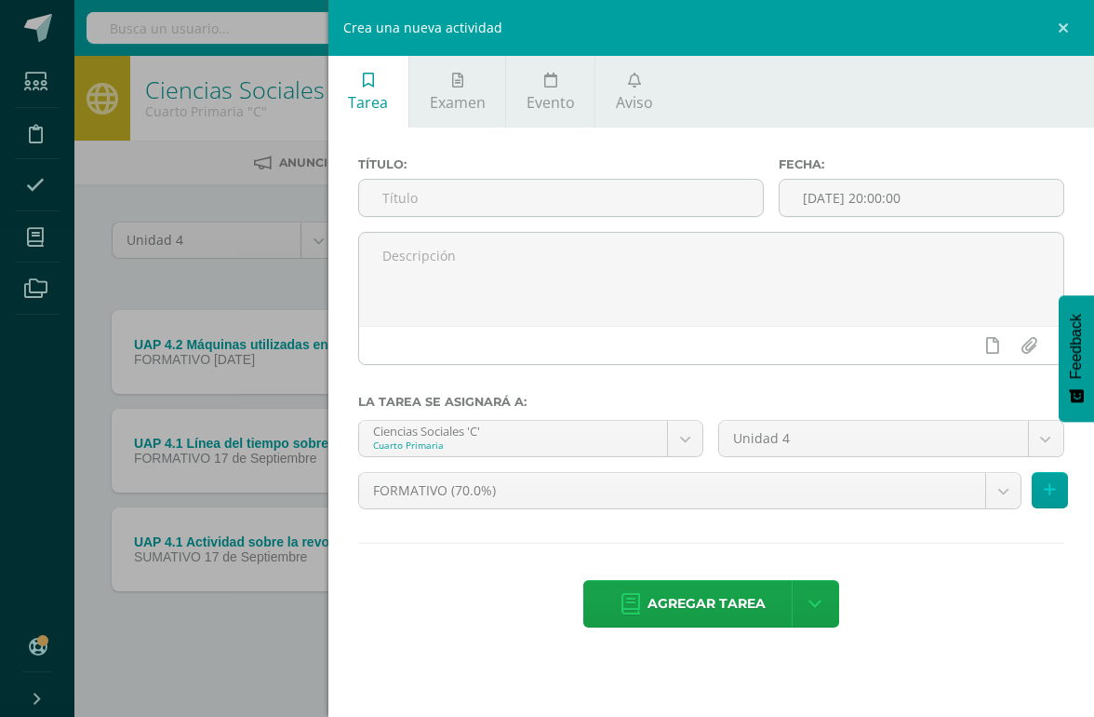
click at [482, 189] on input "text" at bounding box center [561, 198] width 404 height 36
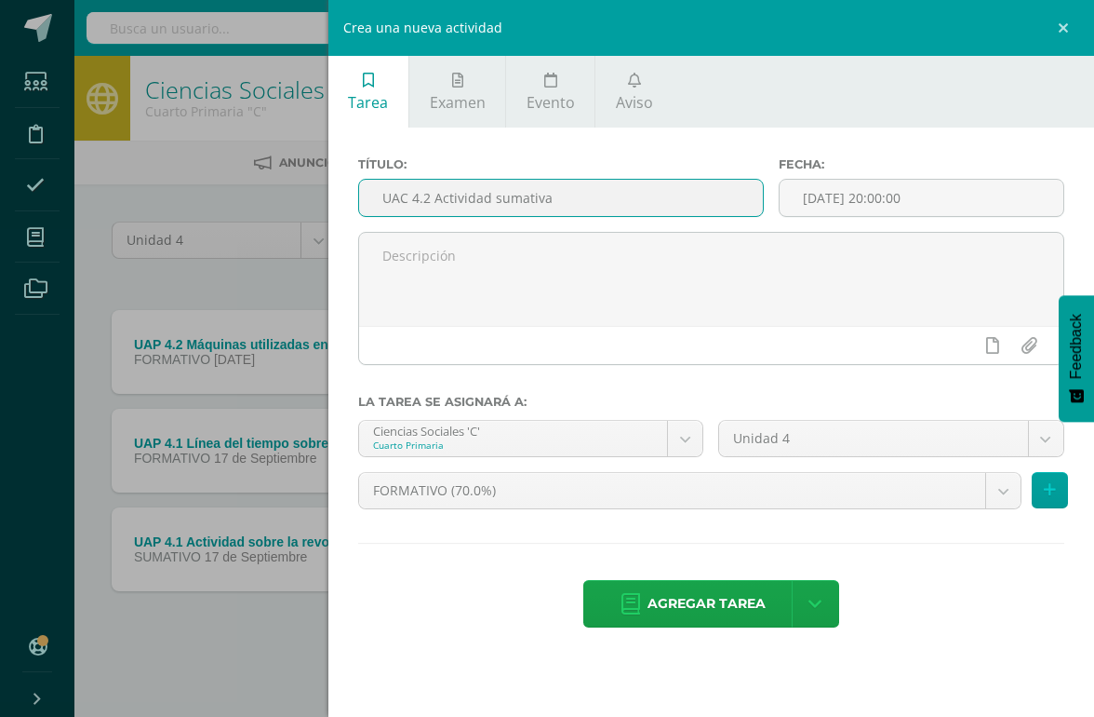
type input "UAC 4.2 Actividad sumativa"
click at [492, 496] on body "Tarea asignada exitosamente Estudiantes Disciplina Asistencia Mis cursos Archiv…" at bounding box center [547, 357] width 1094 height 715
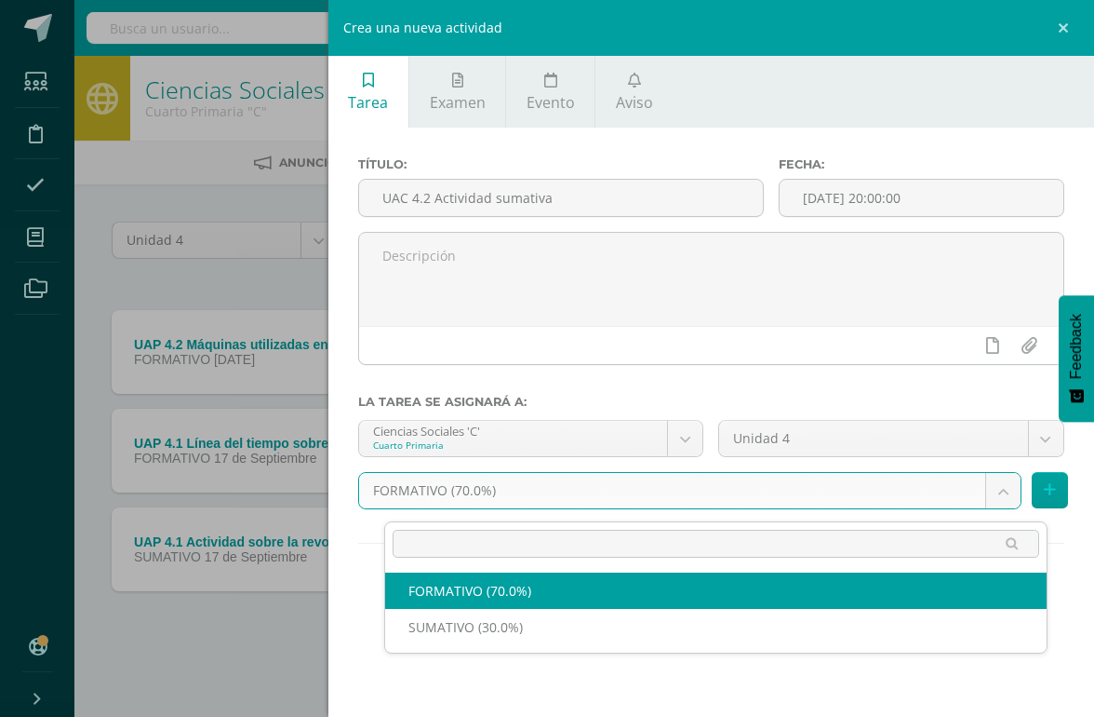
scroll to position [0, 44]
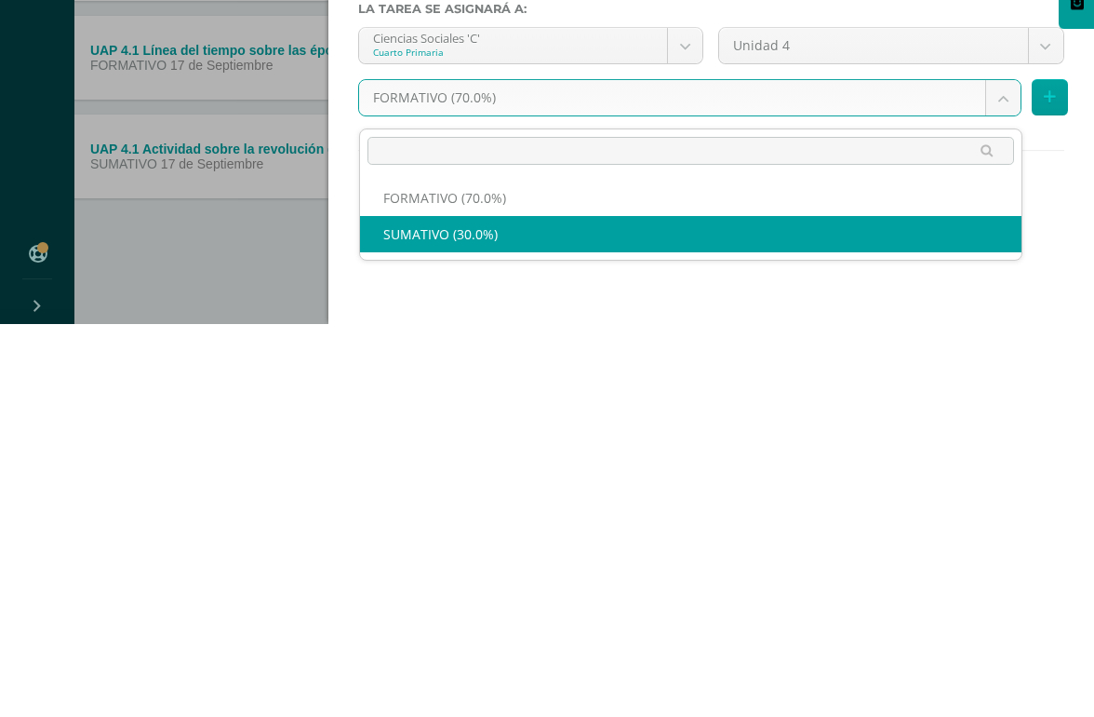
select select "207818"
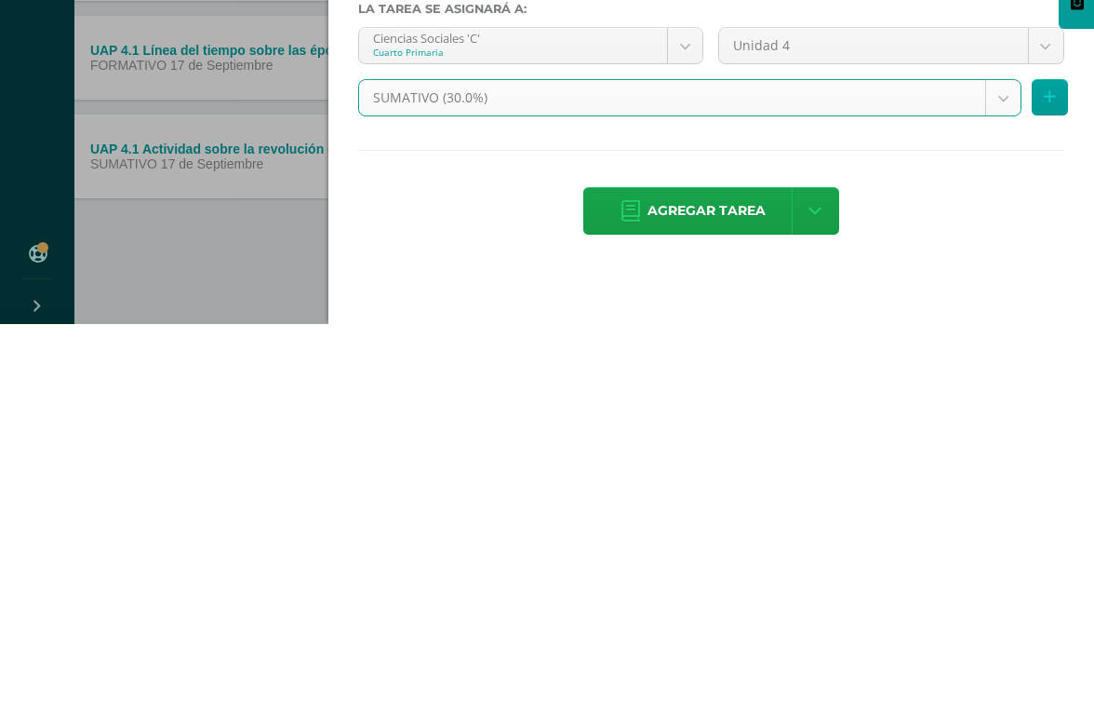
click at [704, 581] on span "Agregar tarea" at bounding box center [707, 604] width 118 height 46
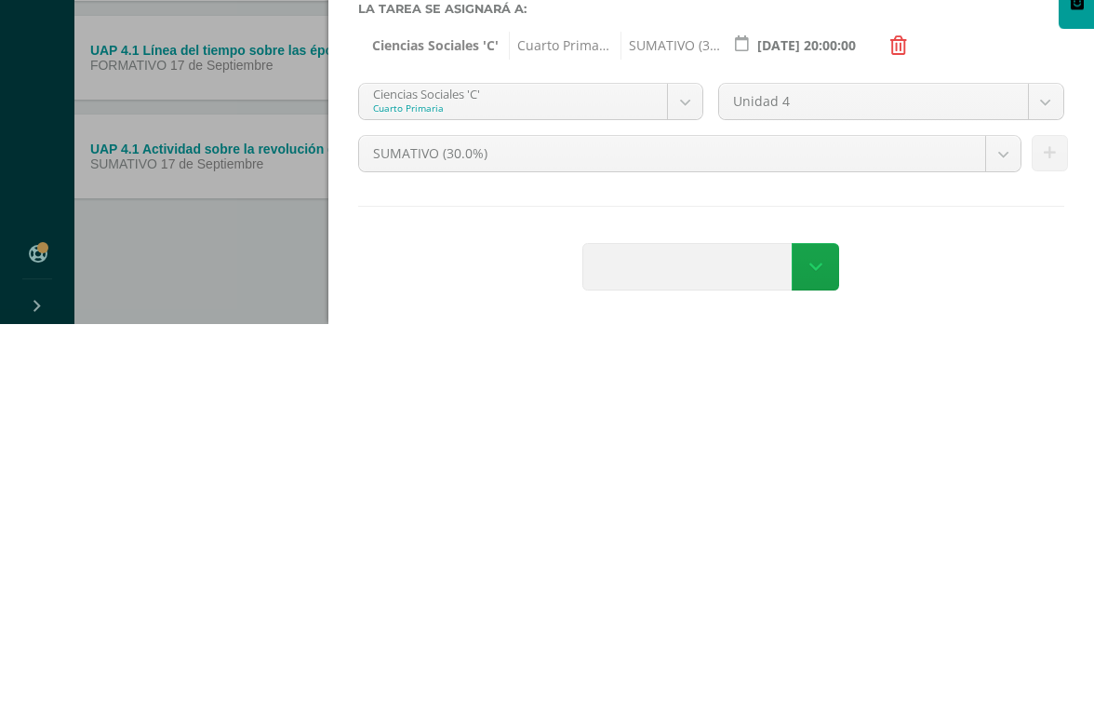
scroll to position [3, 45]
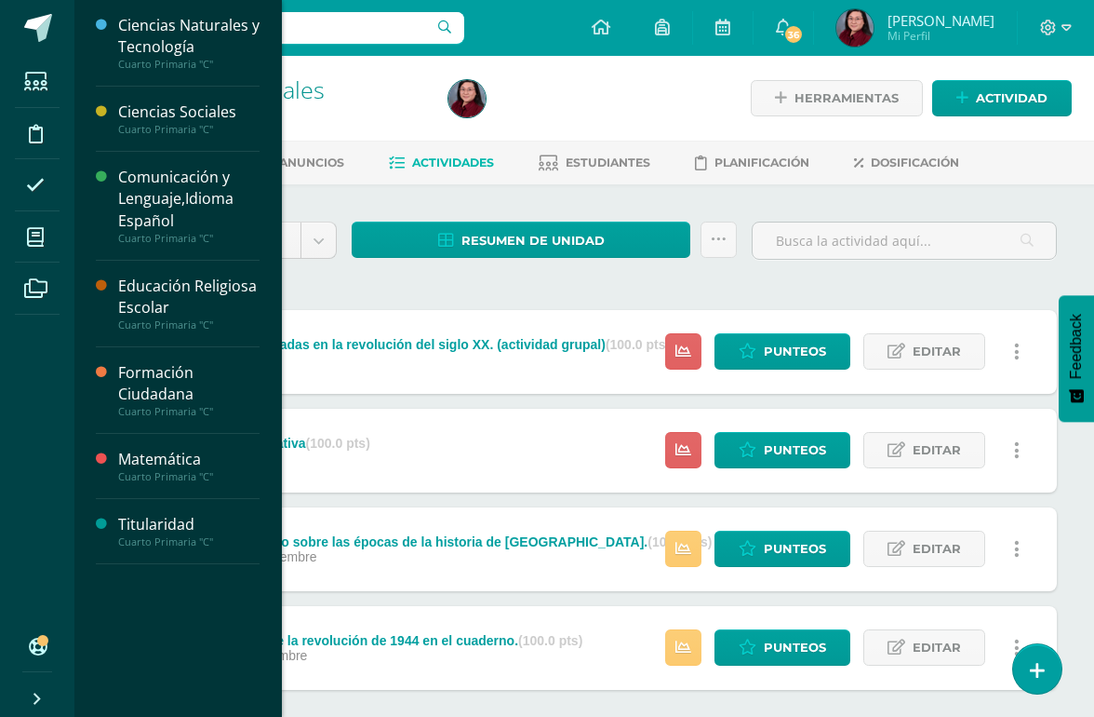
click at [28, 222] on span at bounding box center [36, 237] width 42 height 42
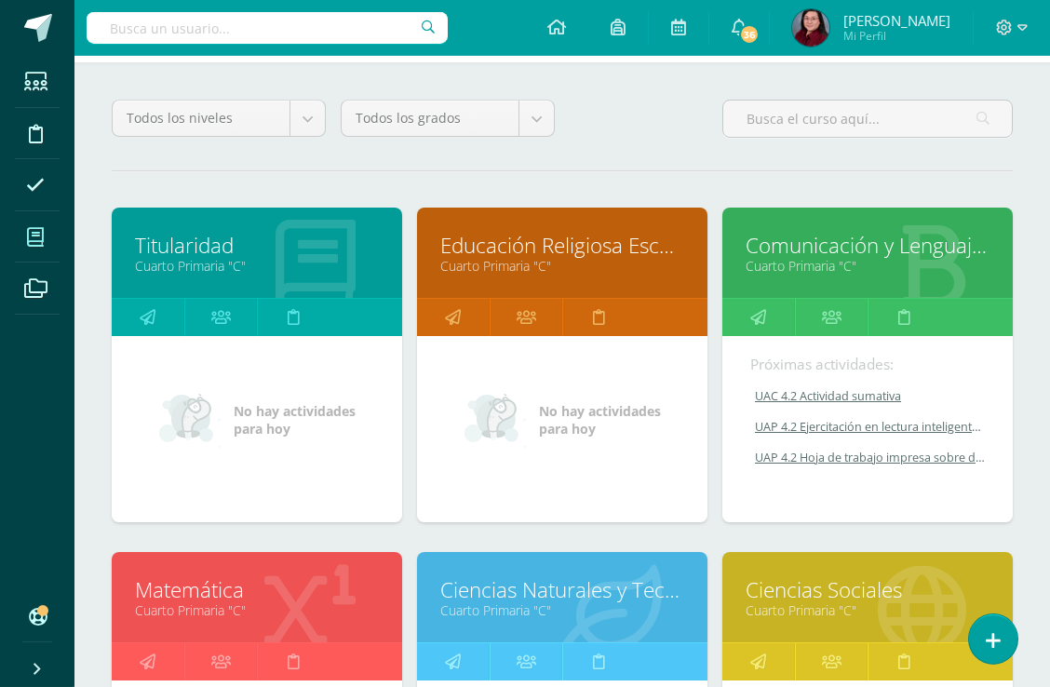
scroll to position [153, 0]
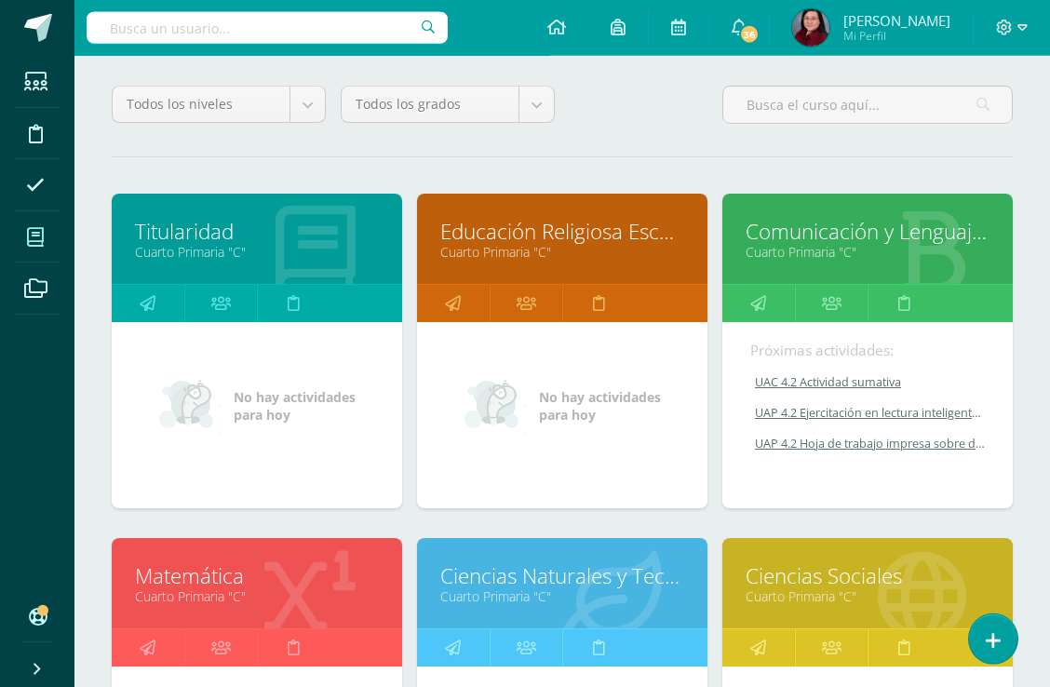
click at [582, 577] on link "Ciencias Naturales y Tecnología" at bounding box center [562, 575] width 244 height 29
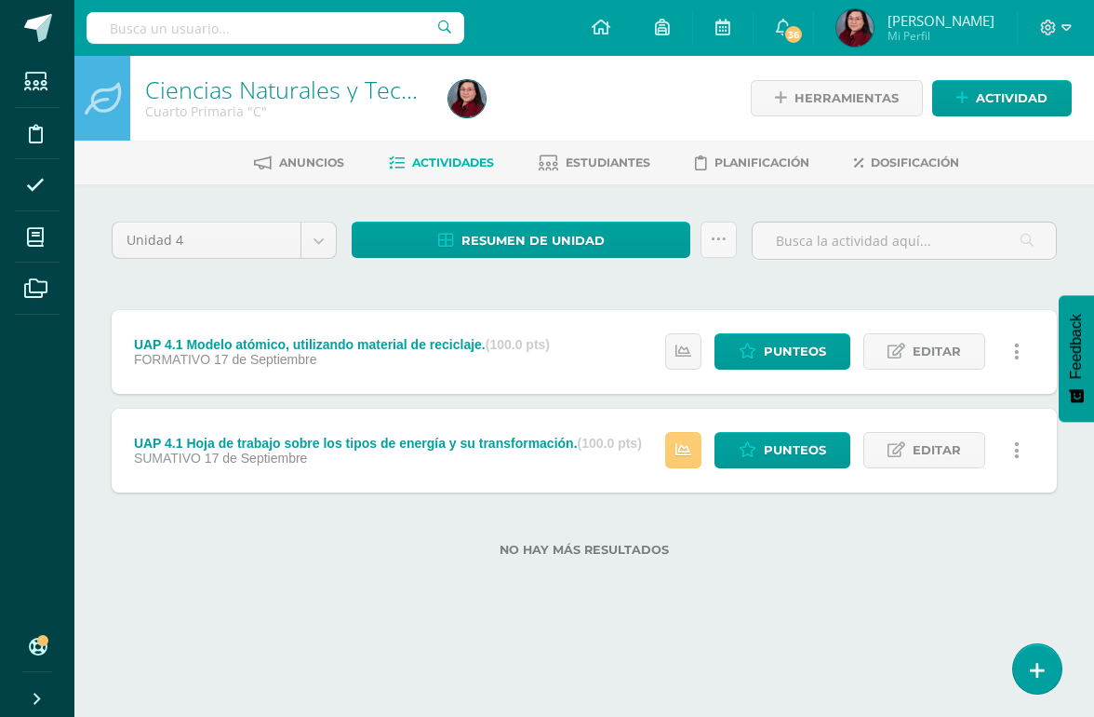
click at [1004, 89] on span "Actividad" at bounding box center [1012, 98] width 72 height 34
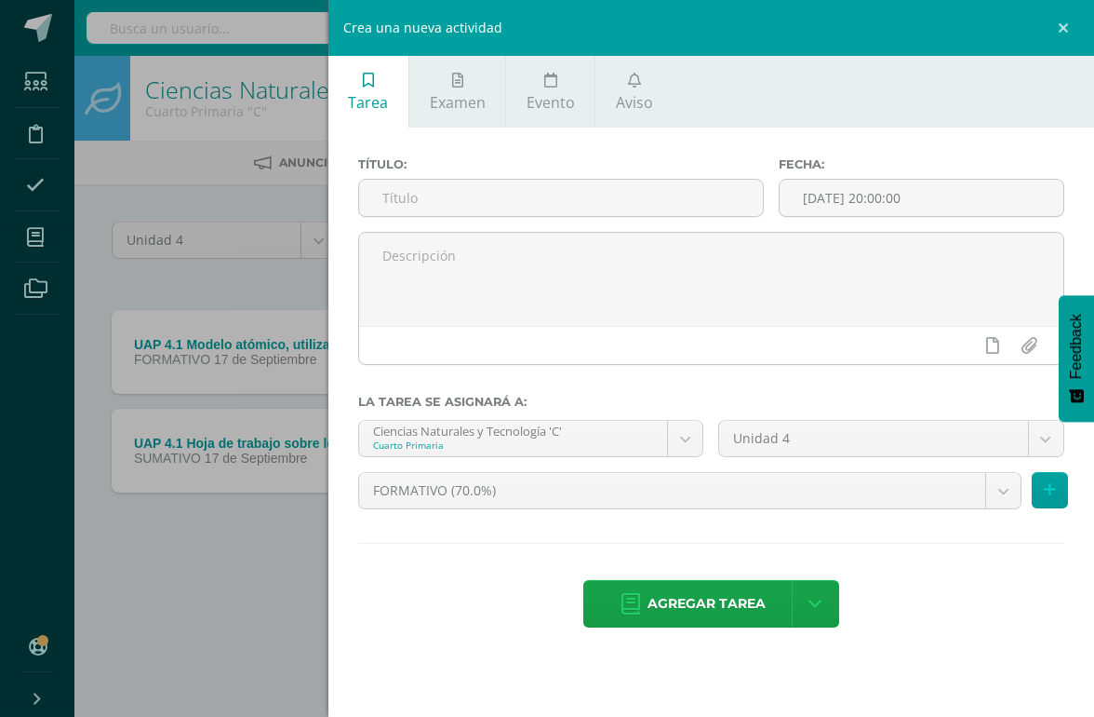
click at [510, 187] on input "text" at bounding box center [561, 198] width 404 height 36
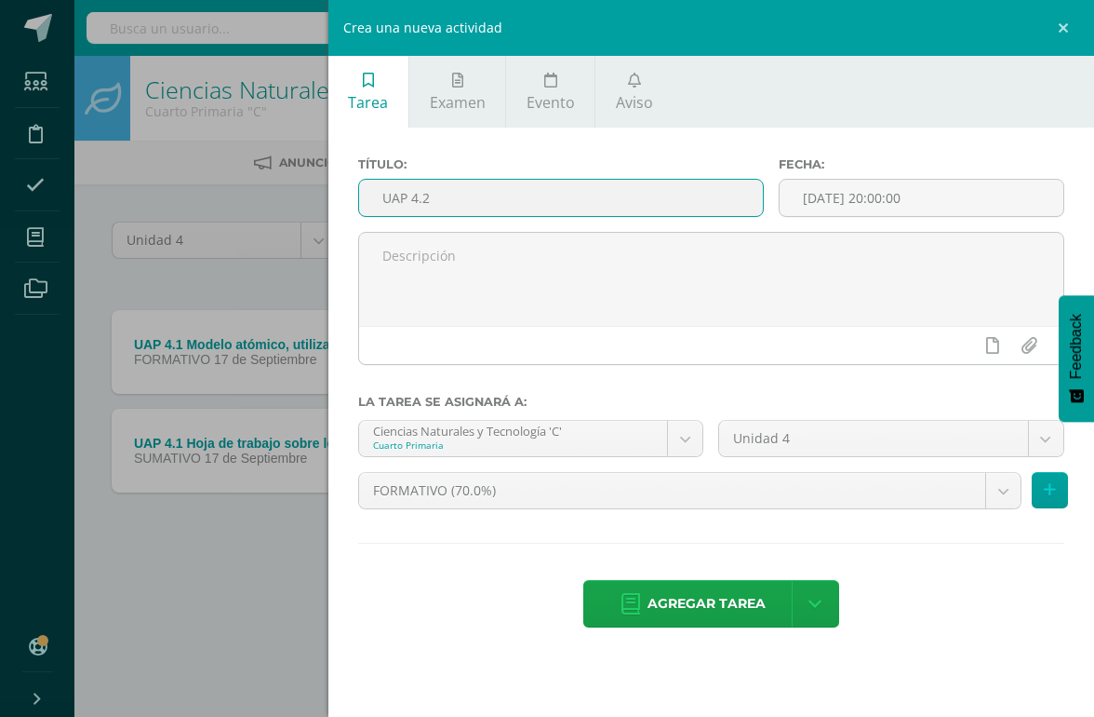
paste input "Página 14, 17 y 19 de su KnBook."
type input "UAP 4.2 Página 14, 17 y 19 de su KnBook."
click at [735, 608] on span "Agregar tarea" at bounding box center [707, 604] width 118 height 46
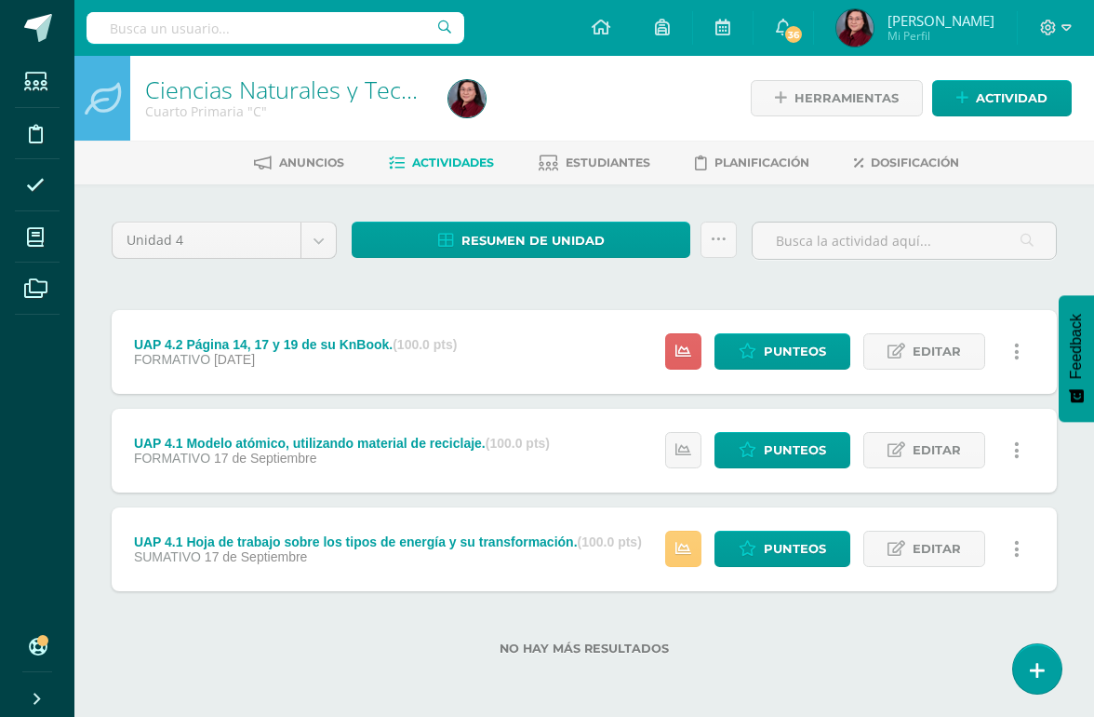
click at [1012, 88] on span "Actividad" at bounding box center [1012, 98] width 72 height 34
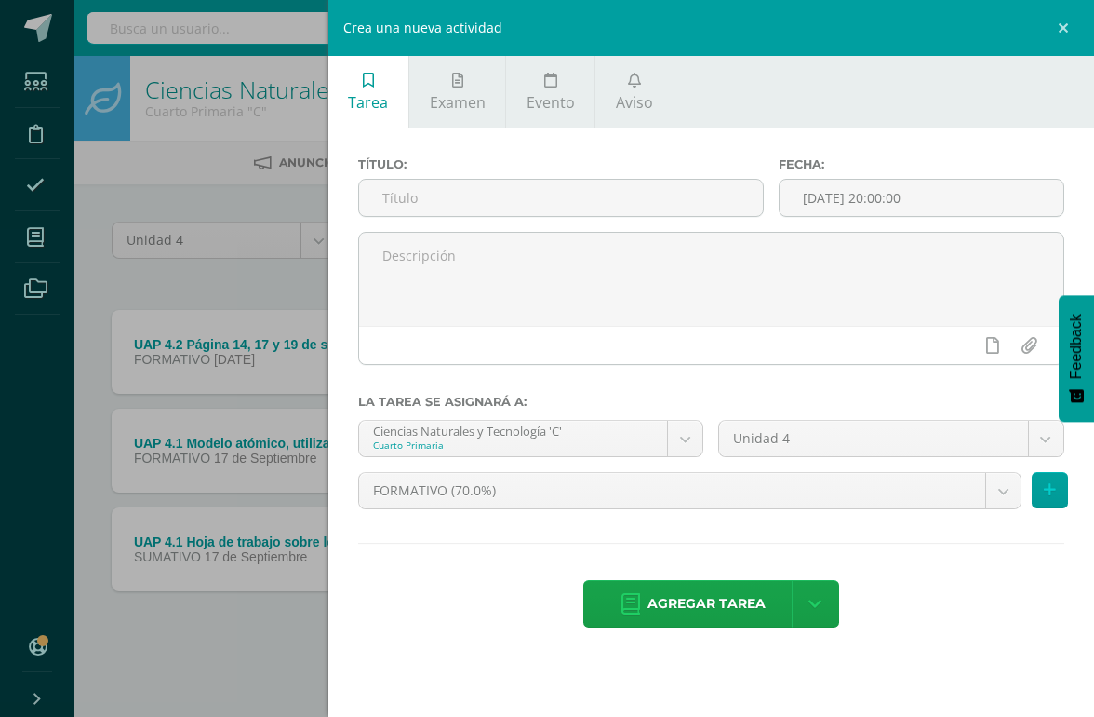
click at [459, 209] on input "text" at bounding box center [561, 198] width 404 height 36
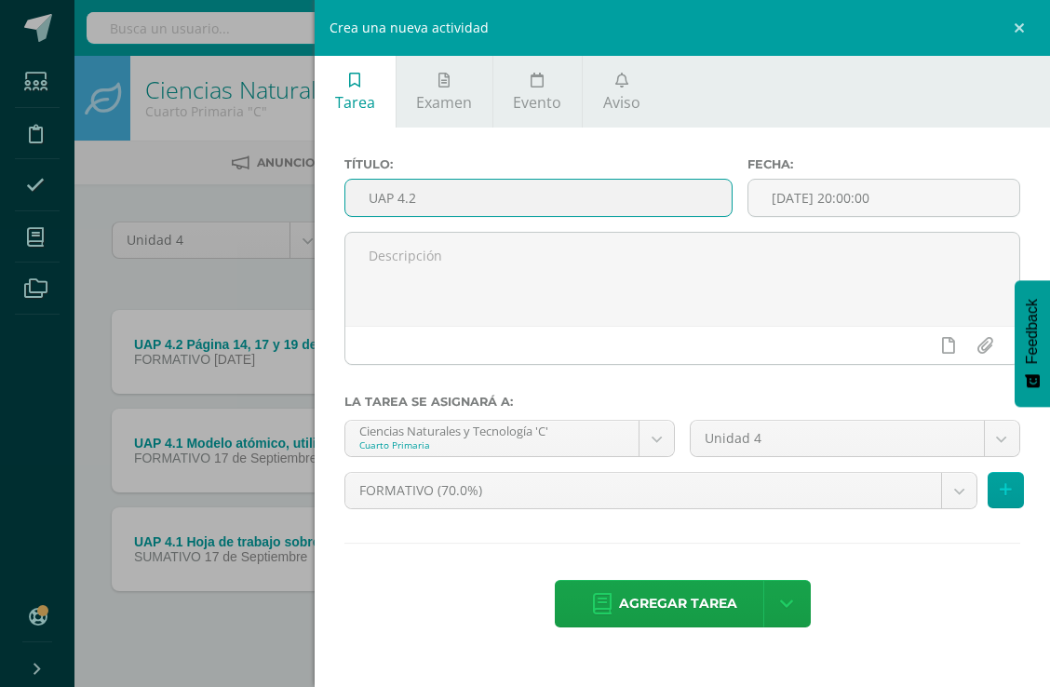
paste input "Proyecto de robótica sobre las máquinas simples empleadas en la sustentabilidad…"
type input "UAP 4.2 Proyecto de robótica sobre las máquinas simples empleadas en la sustent…"
click at [682, 614] on span "Agregar tarea" at bounding box center [678, 604] width 118 height 46
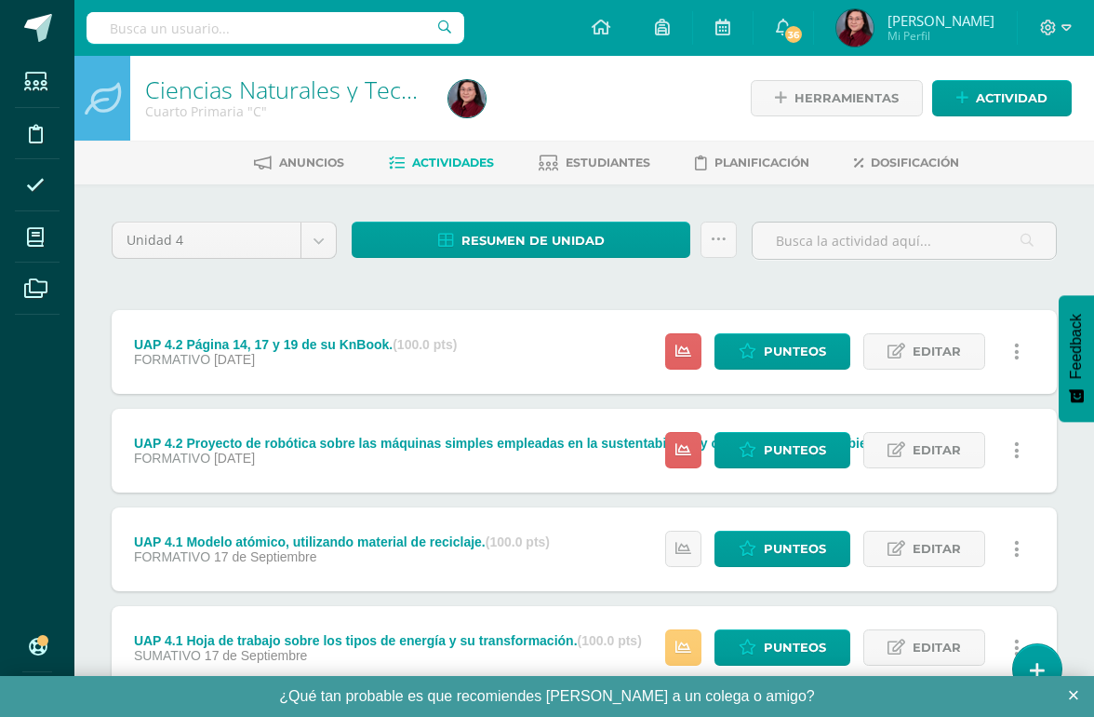
click at [1004, 85] on span "Actividad" at bounding box center [1012, 98] width 72 height 34
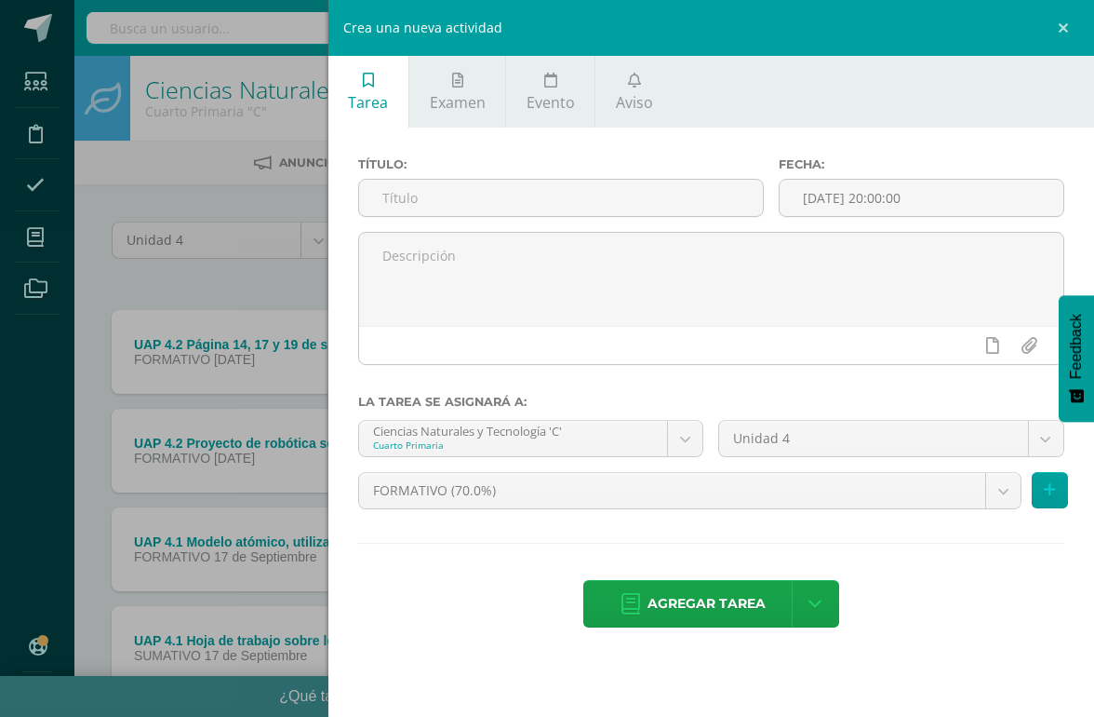
click at [567, 205] on input "text" at bounding box center [561, 198] width 404 height 36
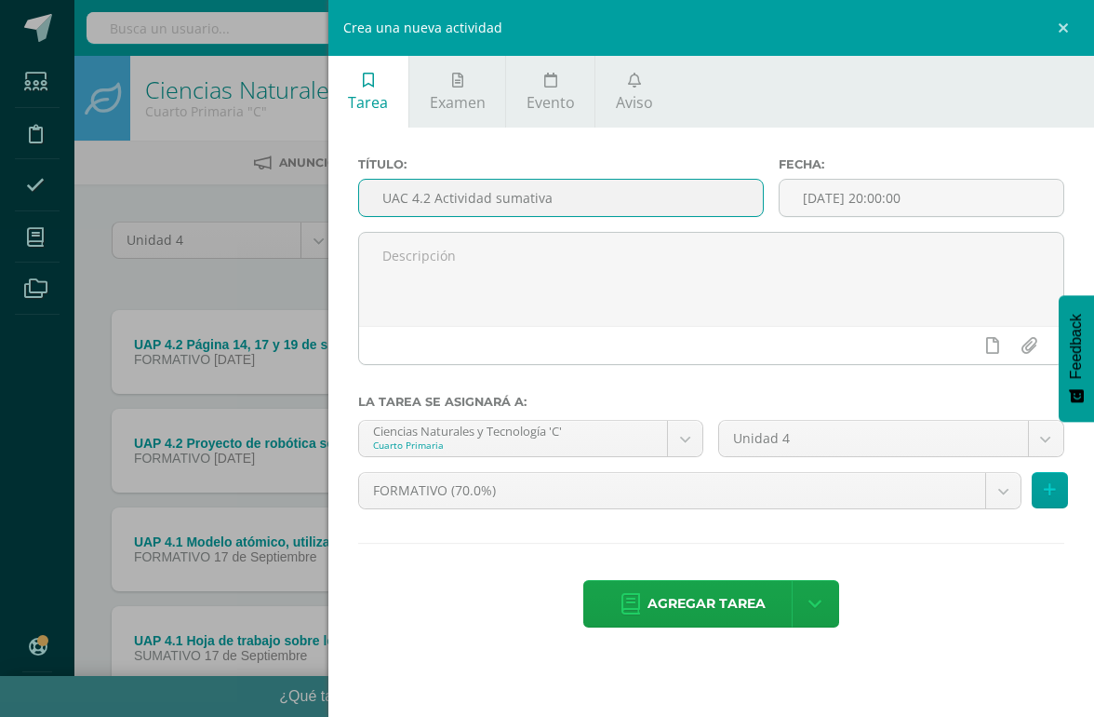
type input "UAC 4.2 Actividad sumativa"
click at [517, 489] on body "Tarea asignada exitosamente Estudiantes Disciplina Asistencia Mis cursos Archiv…" at bounding box center [547, 406] width 1094 height 813
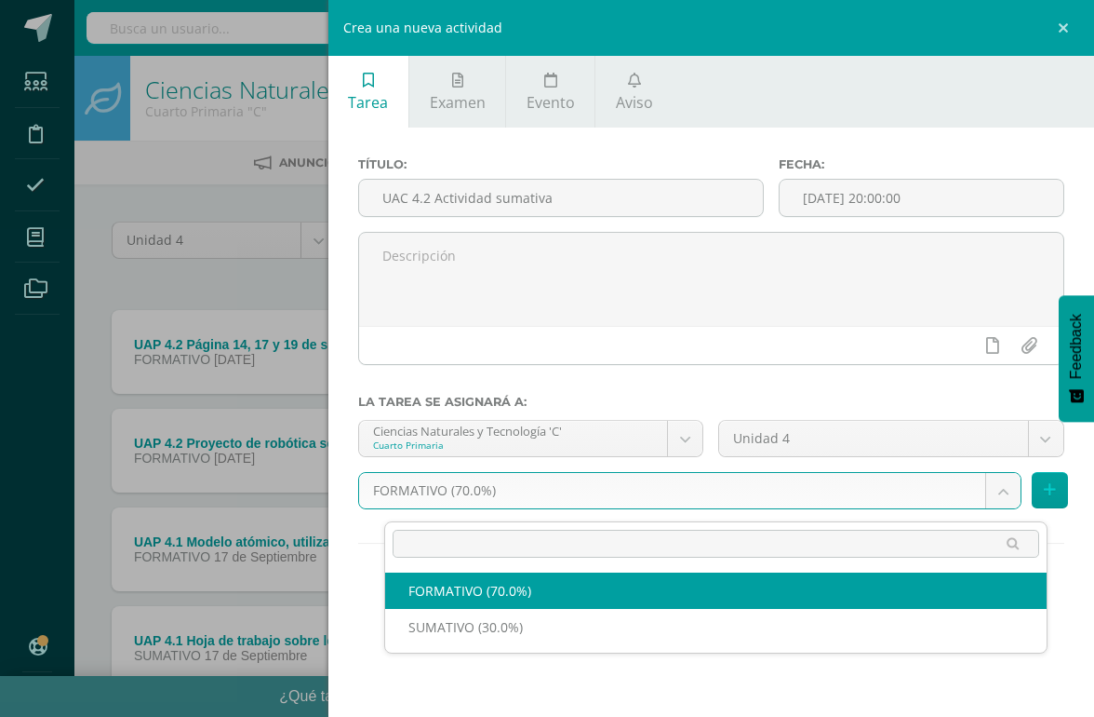
scroll to position [0, 44]
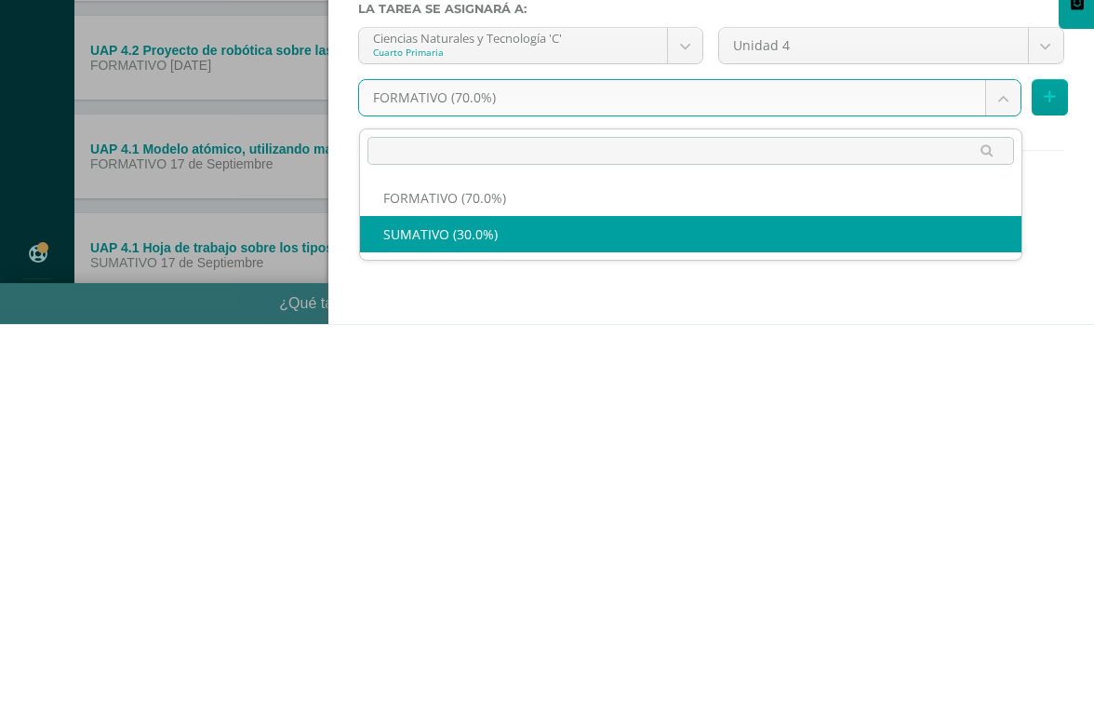
select select "207974"
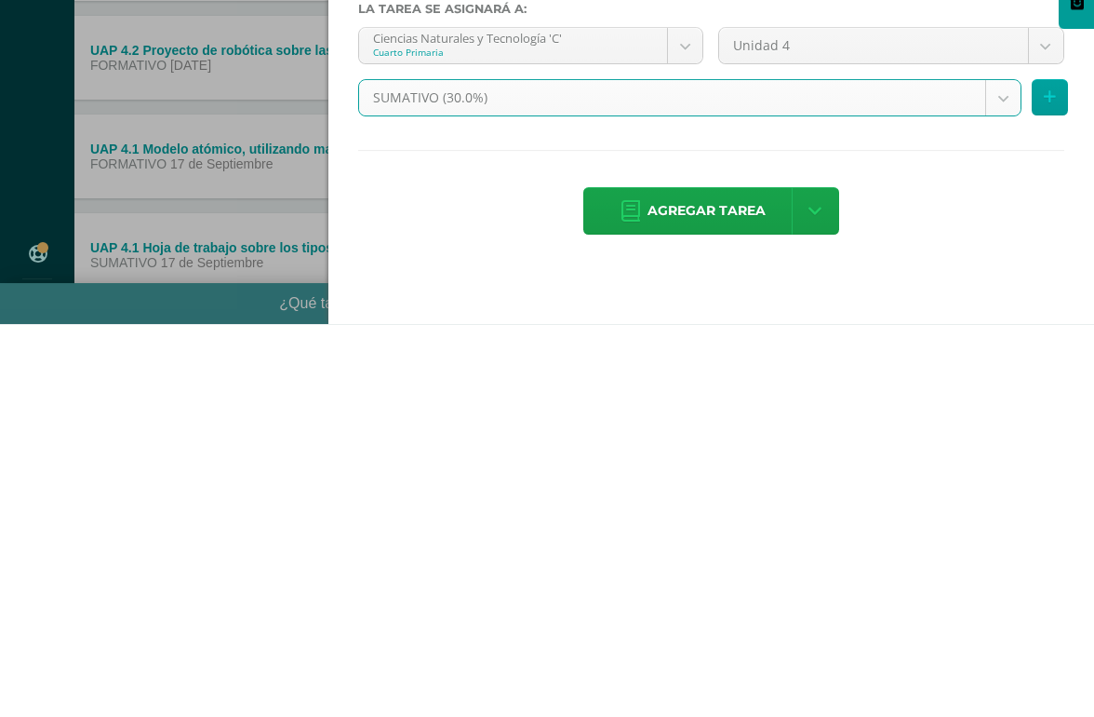
click at [704, 581] on span "Agregar tarea" at bounding box center [707, 604] width 118 height 46
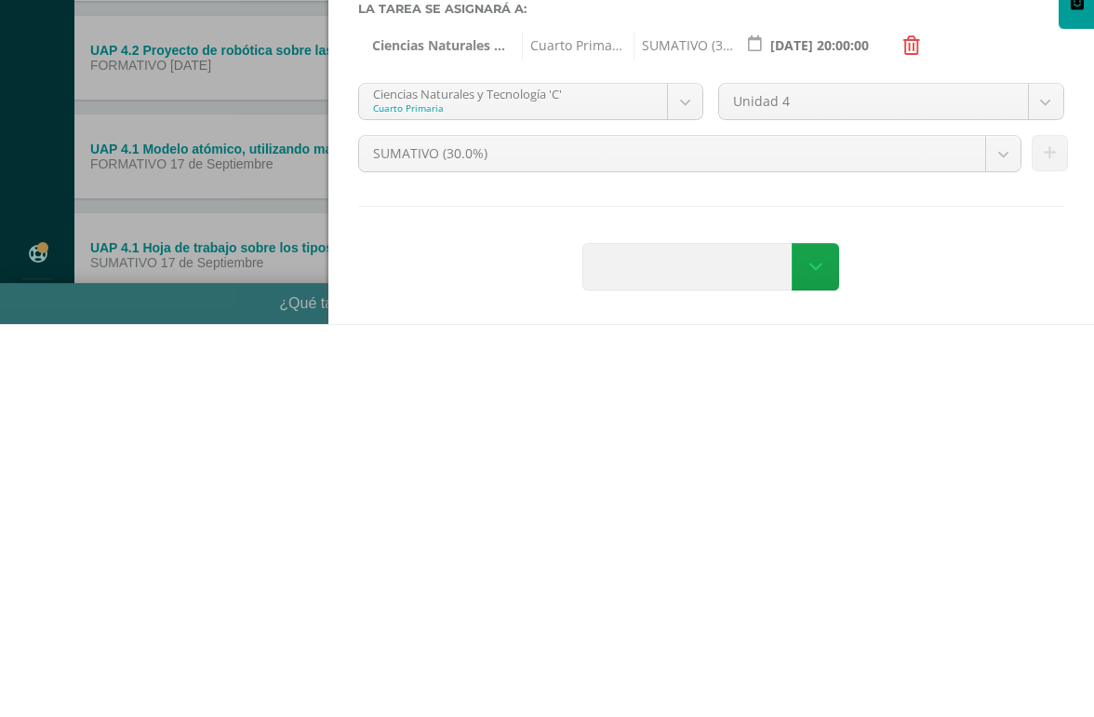
scroll to position [101, 45]
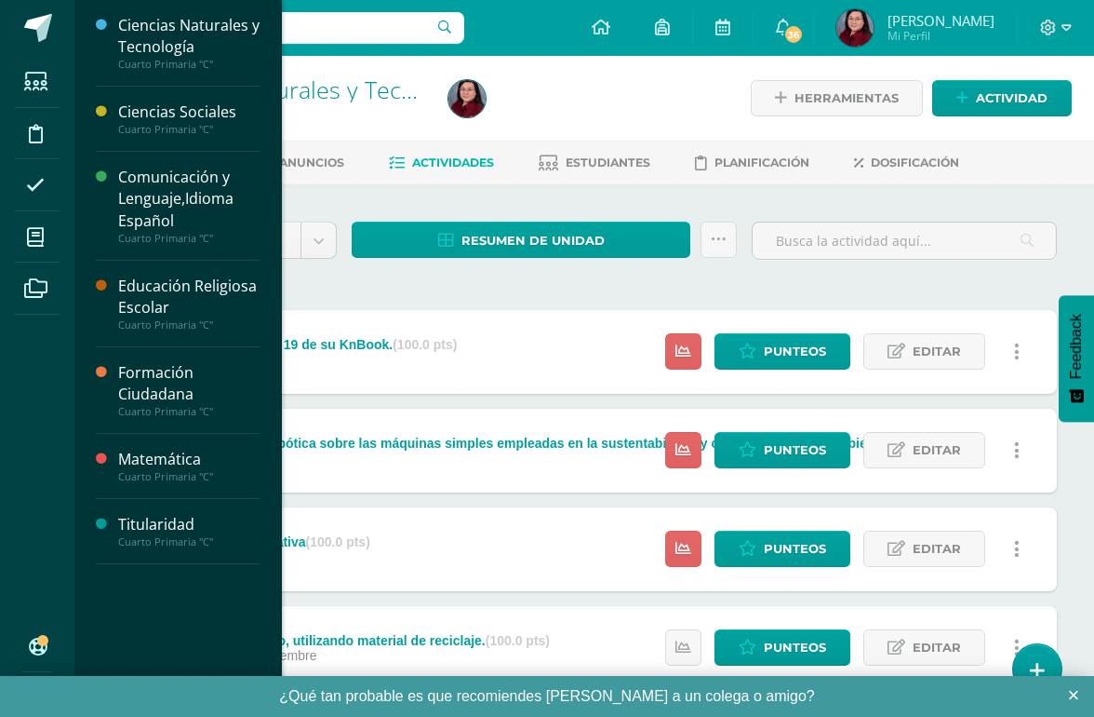
click at [16, 229] on span at bounding box center [36, 237] width 42 height 42
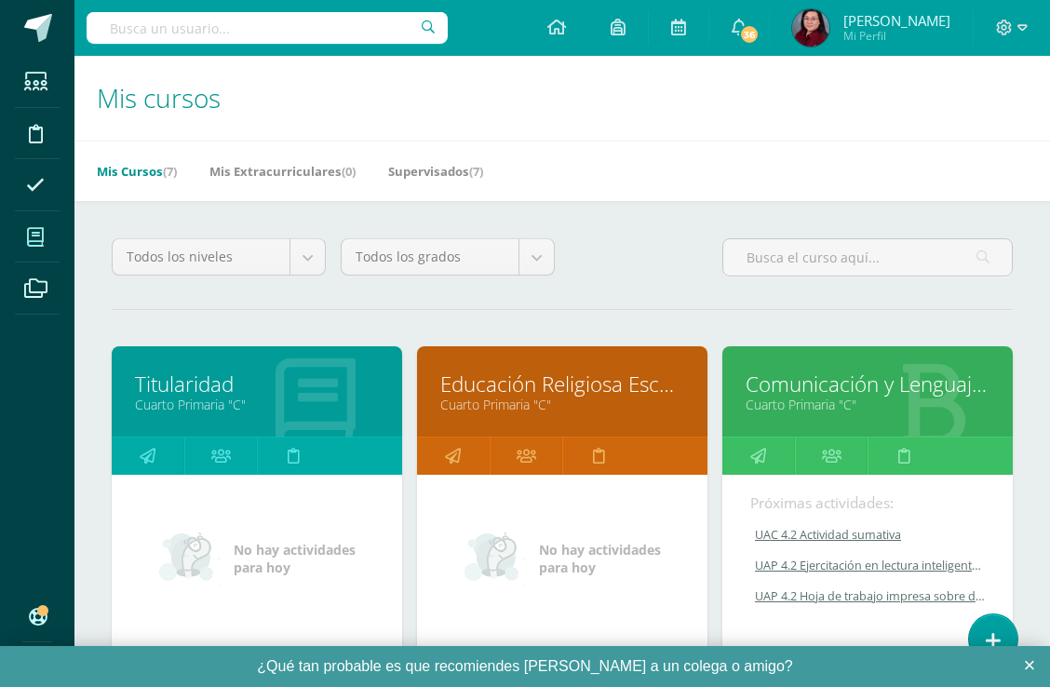
click at [592, 384] on link "Educación Religiosa Escolar" at bounding box center [562, 383] width 244 height 29
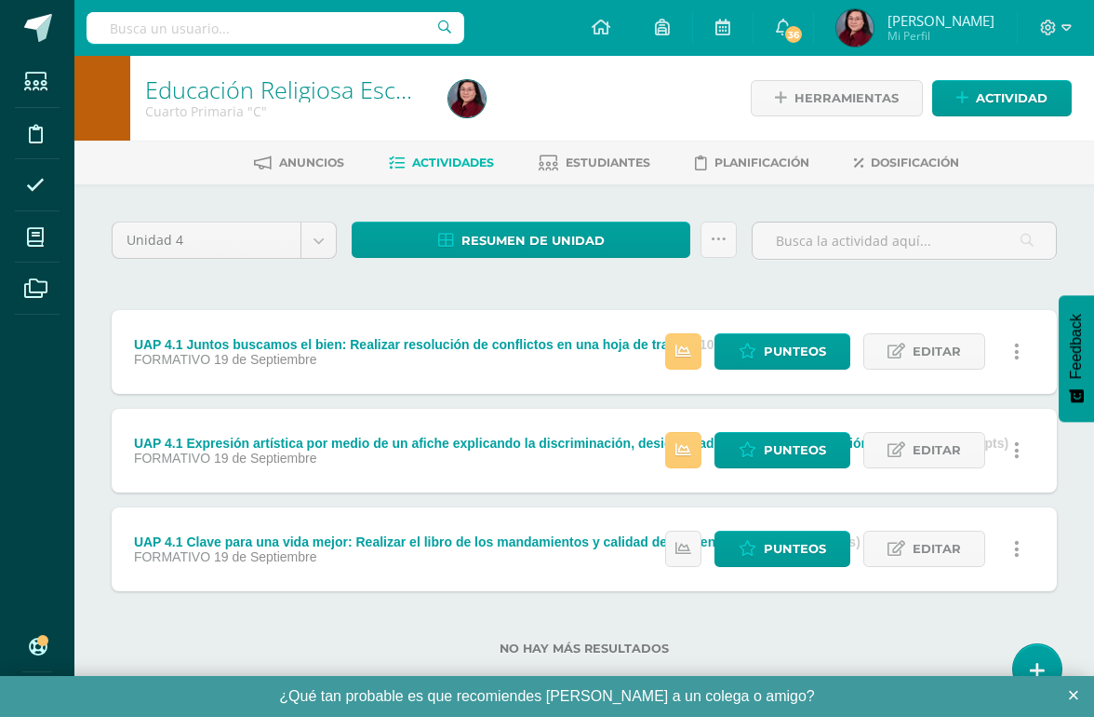
click at [1009, 94] on span "Actividad" at bounding box center [1012, 98] width 72 height 34
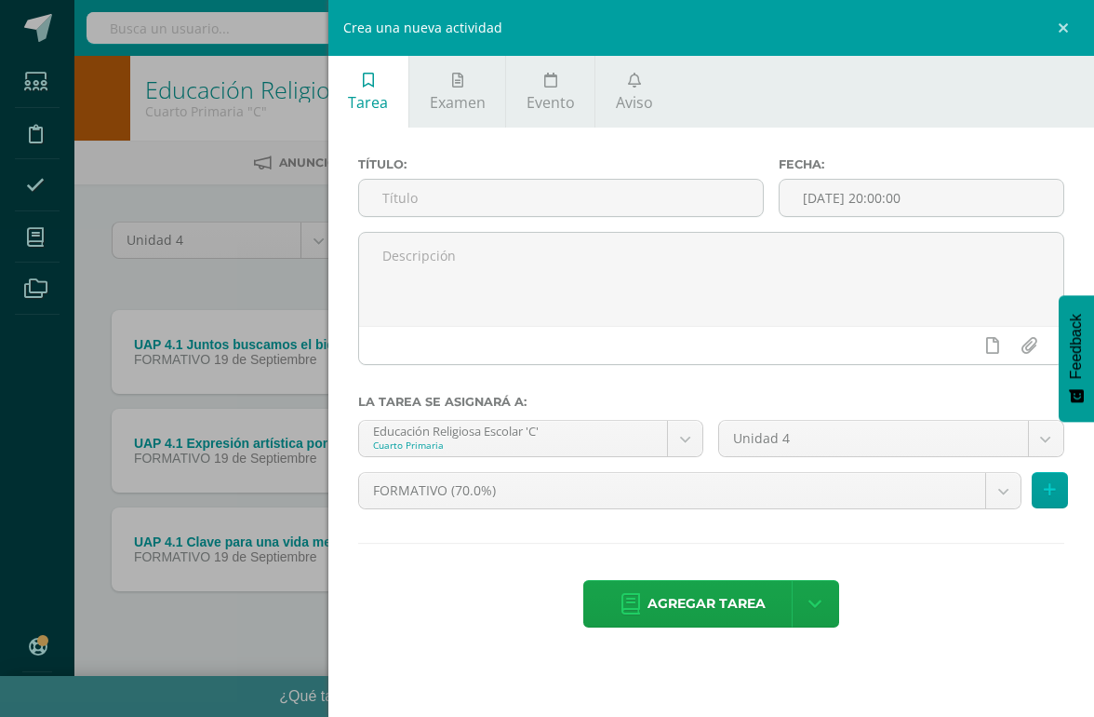
click at [474, 196] on input "text" at bounding box center [561, 198] width 404 height 36
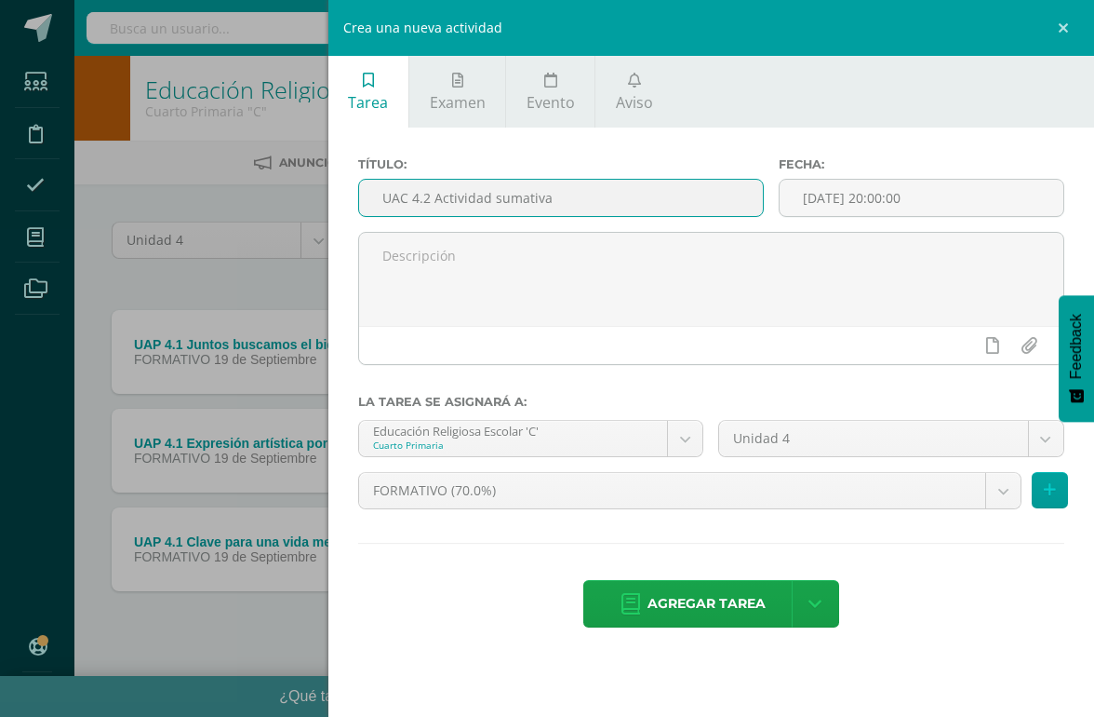
type input "UAC 4.2 Actividad sumativa"
click at [499, 566] on div "Título: UAC 4.2 Actividad sumativa Fecha: 2025-10-12 20:00:00 La tarea se asign…" at bounding box center [712, 393] width 766 height 533
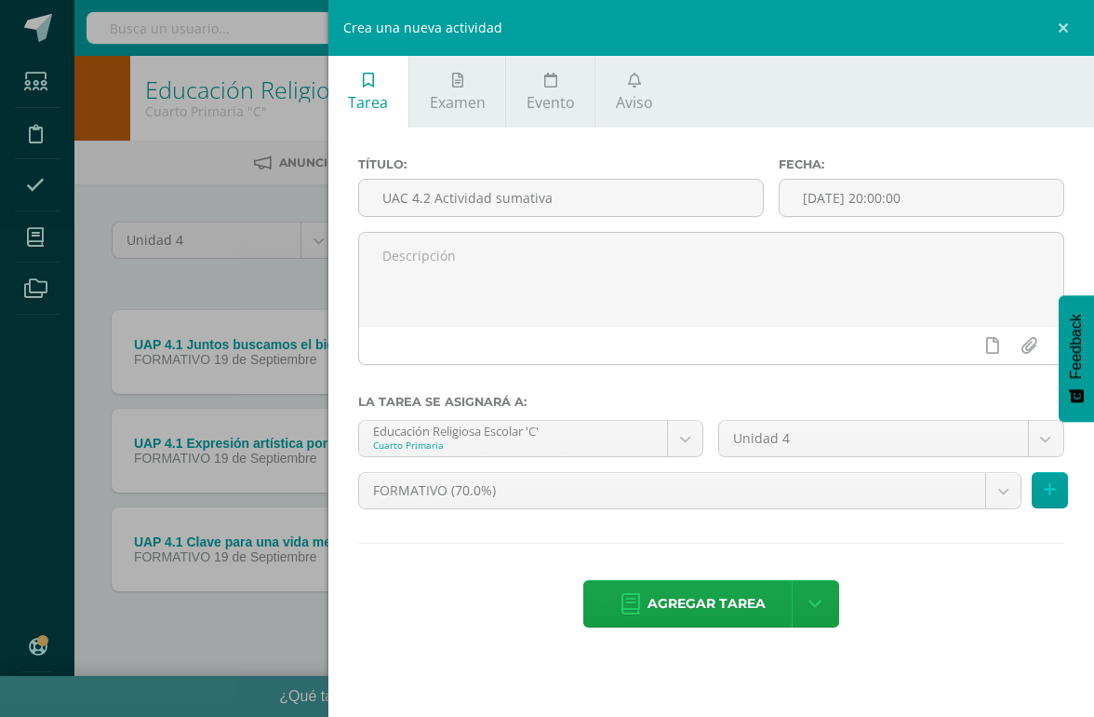
click at [512, 498] on body "Estudiantes Disciplina Asistencia Mis cursos Archivos Soporte Ayuda Reportar un…" at bounding box center [547, 357] width 1094 height 715
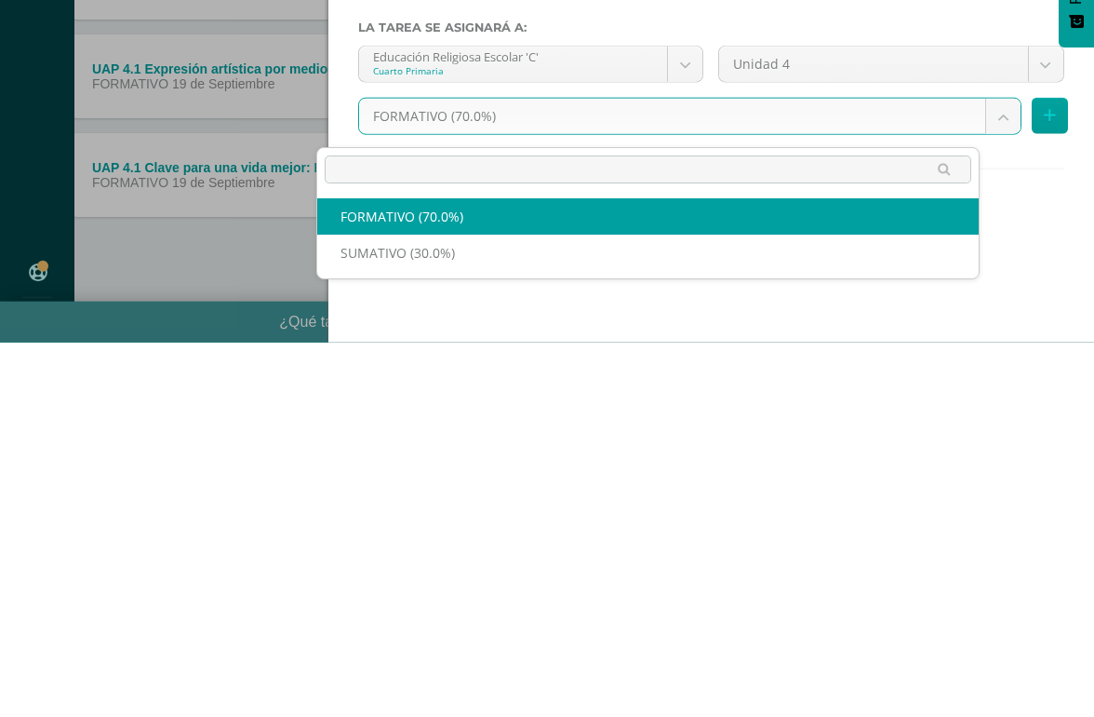
scroll to position [0, 44]
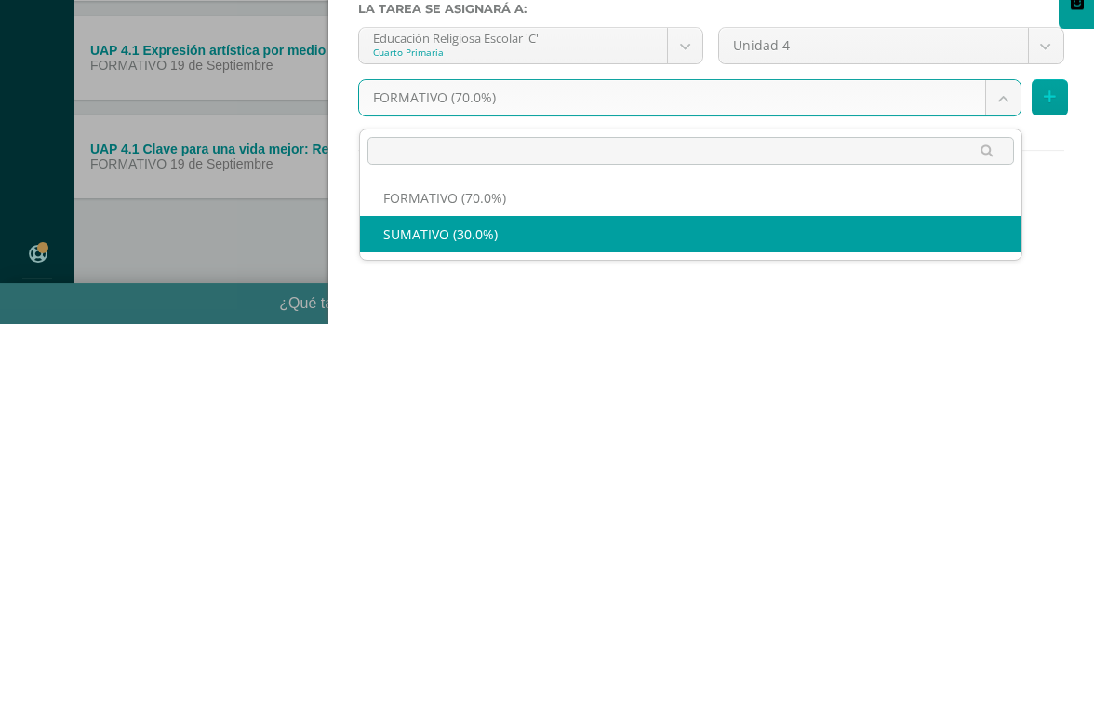
select select "207922"
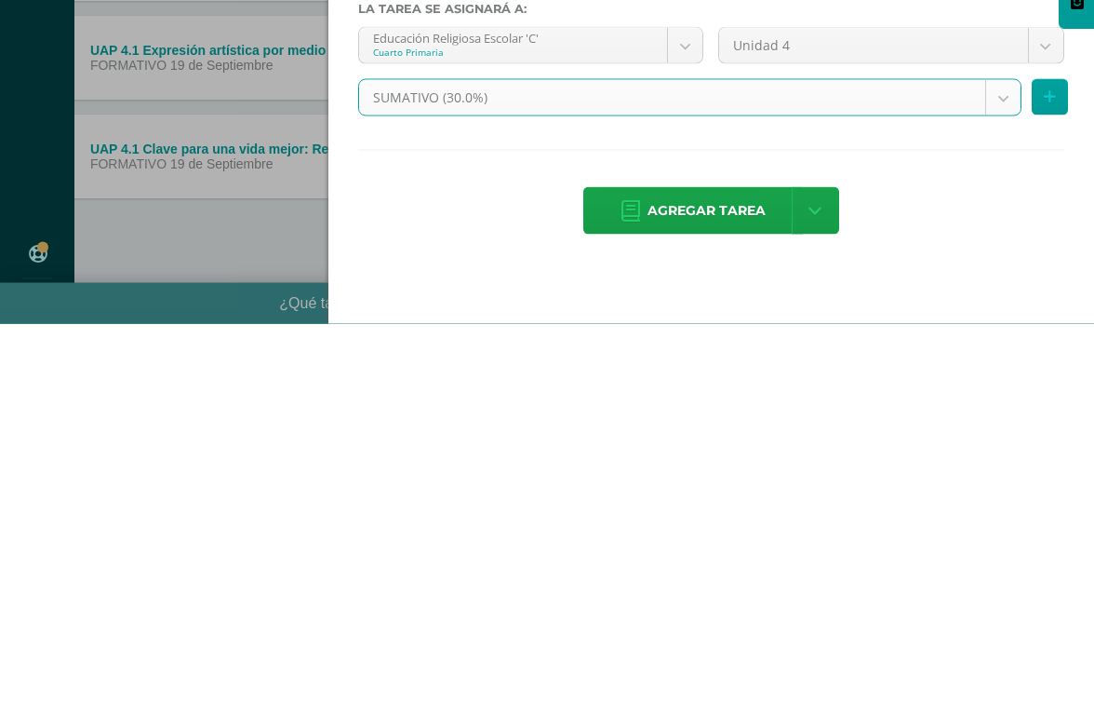
click at [704, 581] on span "Agregar tarea" at bounding box center [707, 604] width 118 height 46
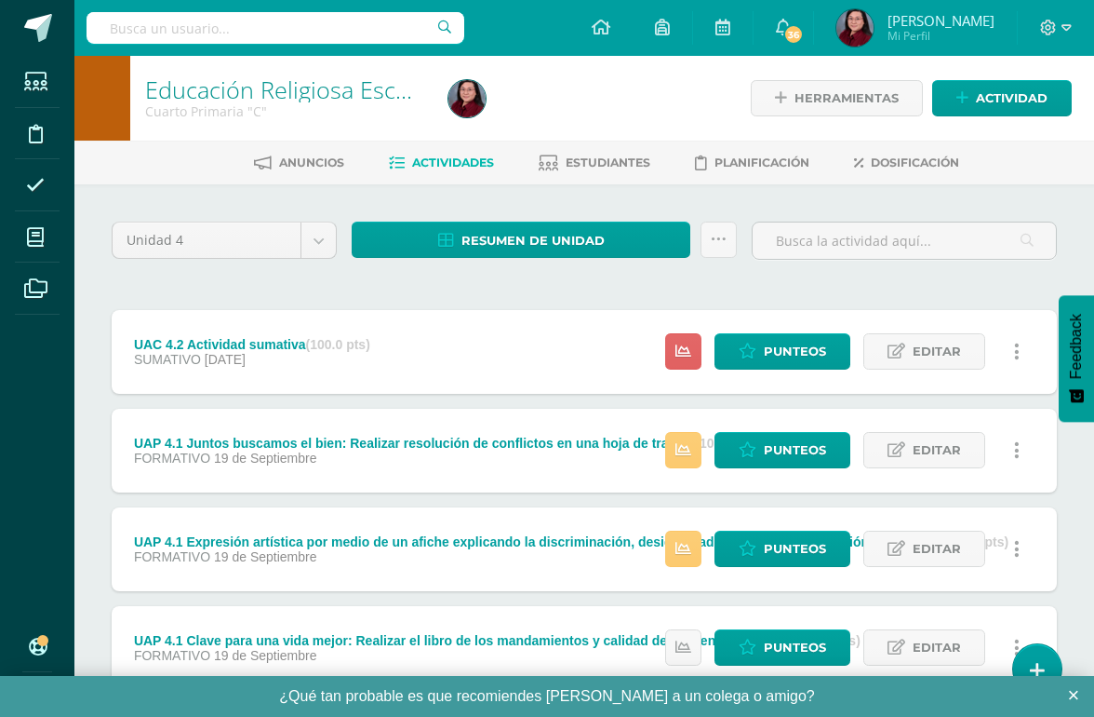
click at [1001, 87] on span "Actividad" at bounding box center [1012, 98] width 72 height 34
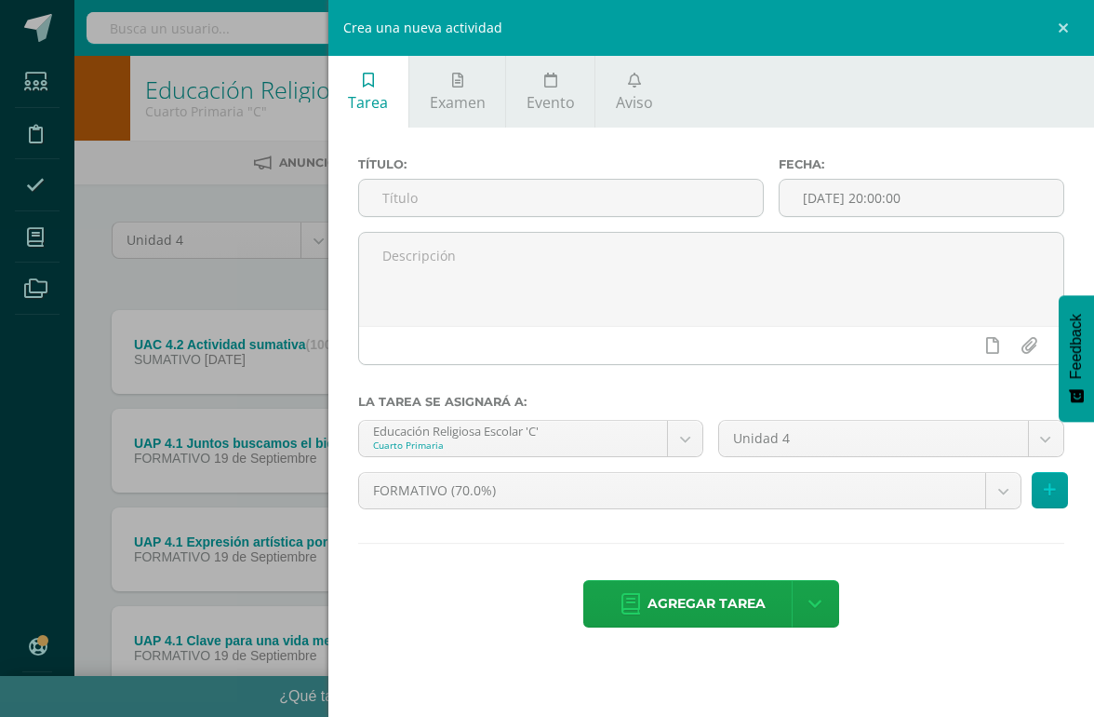
click at [1004, 34] on link at bounding box center [1067, 28] width 56 height 56
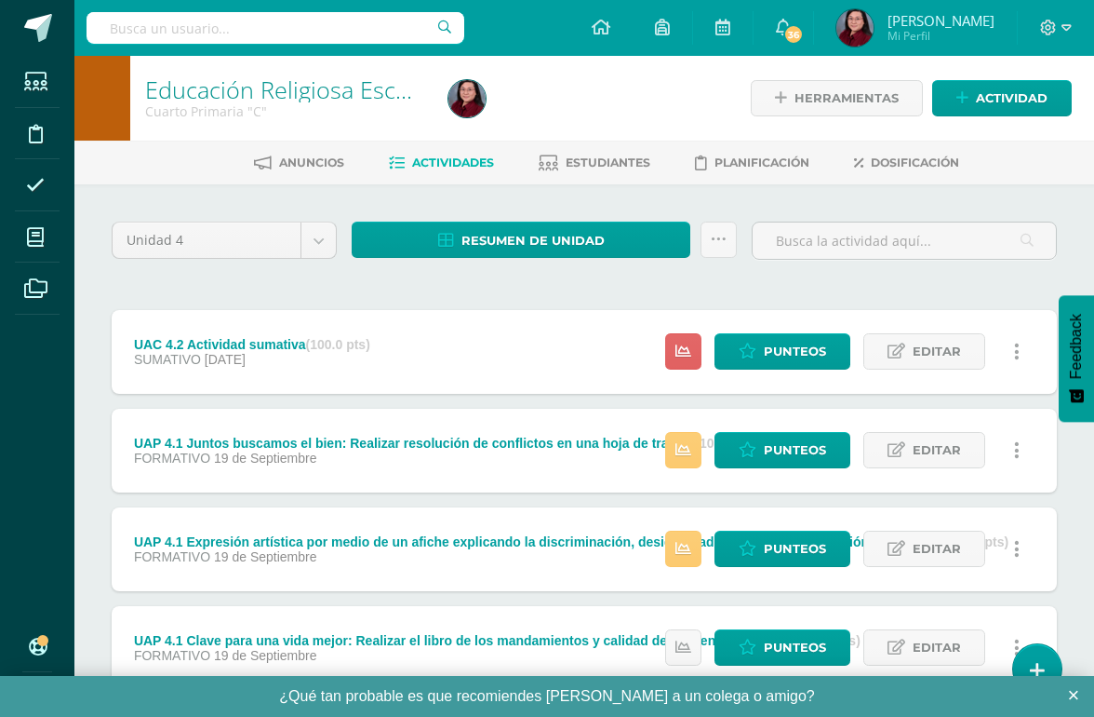
click at [43, 226] on span at bounding box center [36, 237] width 42 height 42
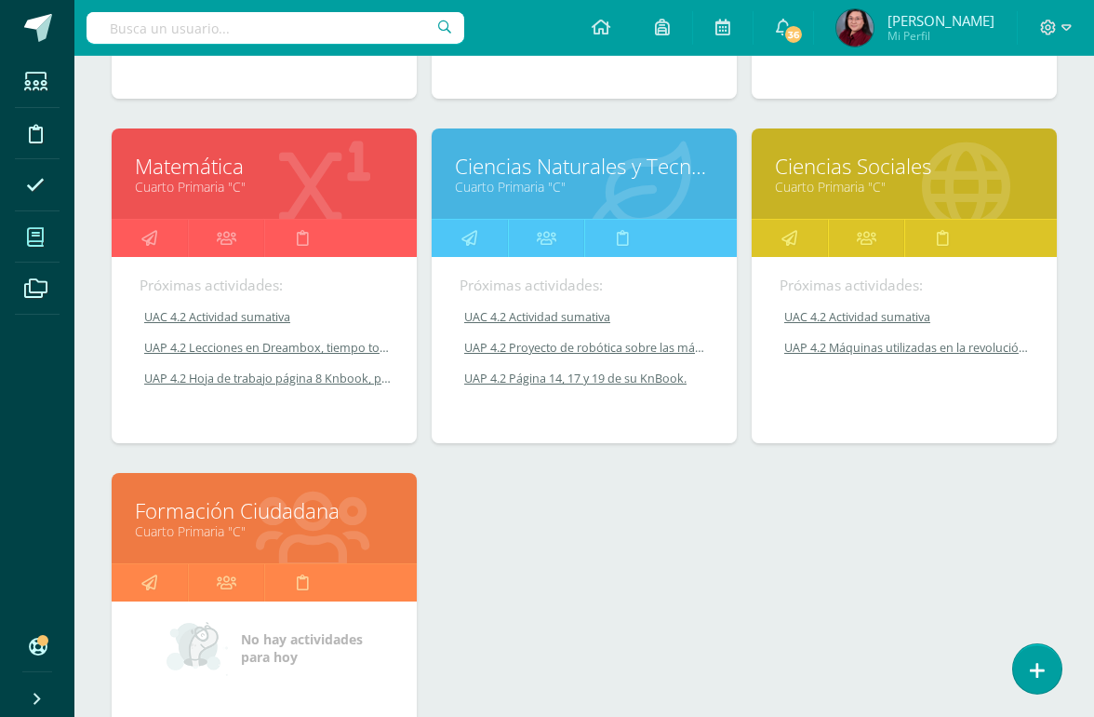
scroll to position [570, 0]
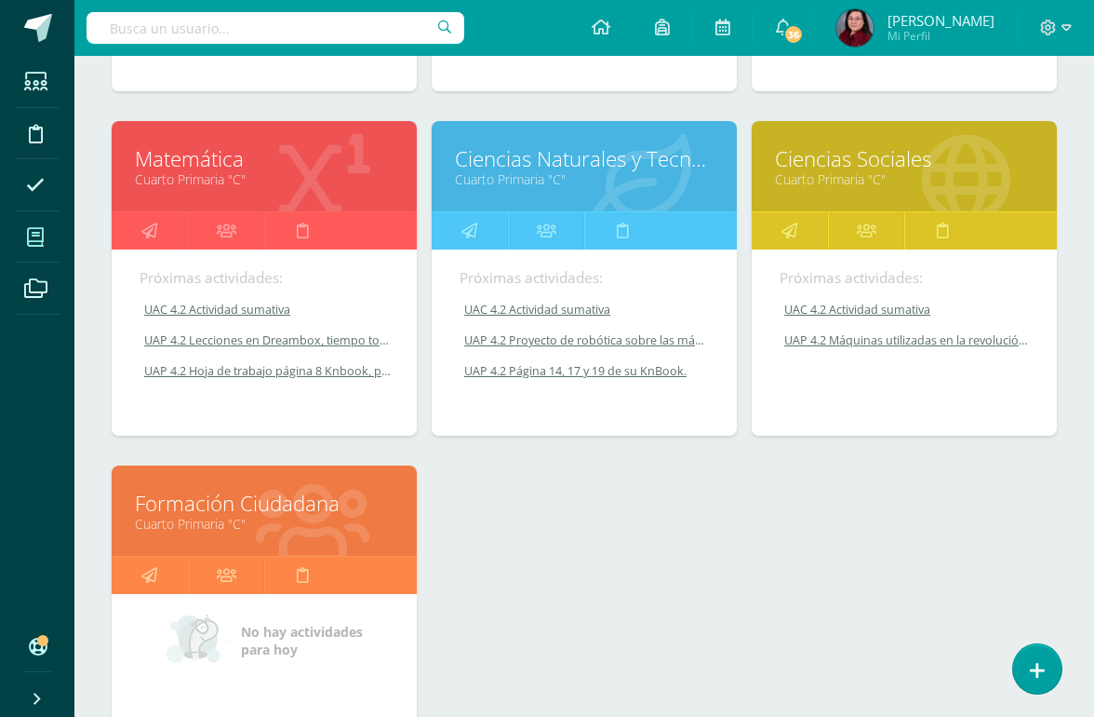
click at [306, 502] on link "Formación Ciudadana" at bounding box center [264, 503] width 259 height 29
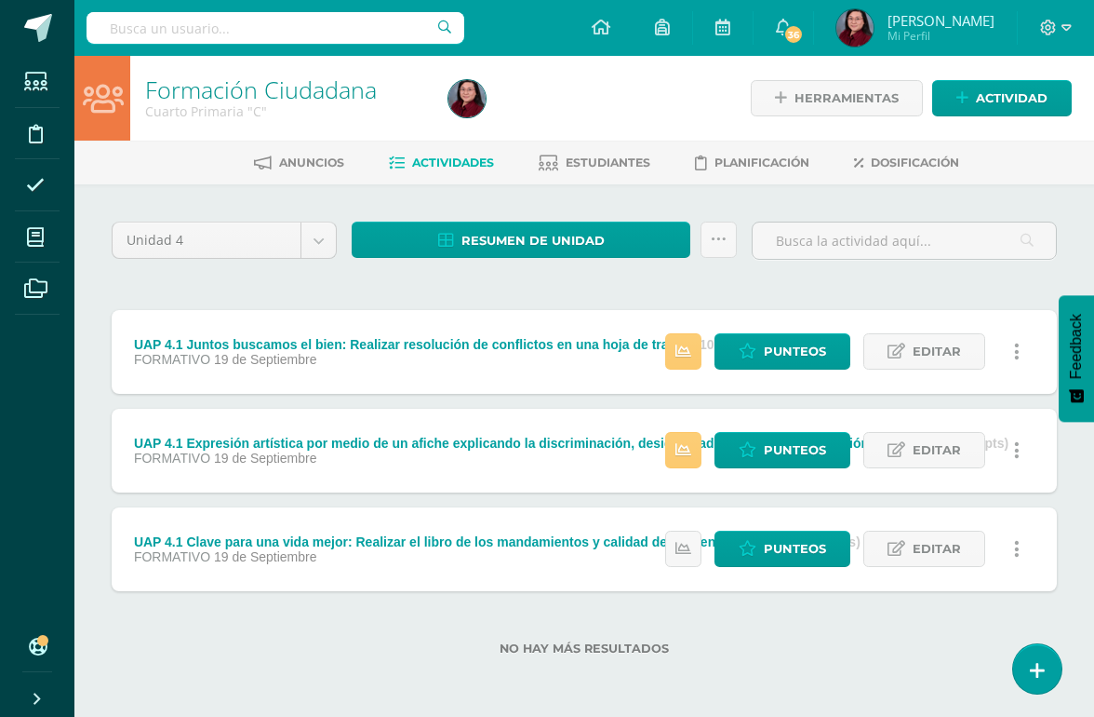
click at [1004, 85] on span "Actividad" at bounding box center [1012, 98] width 72 height 34
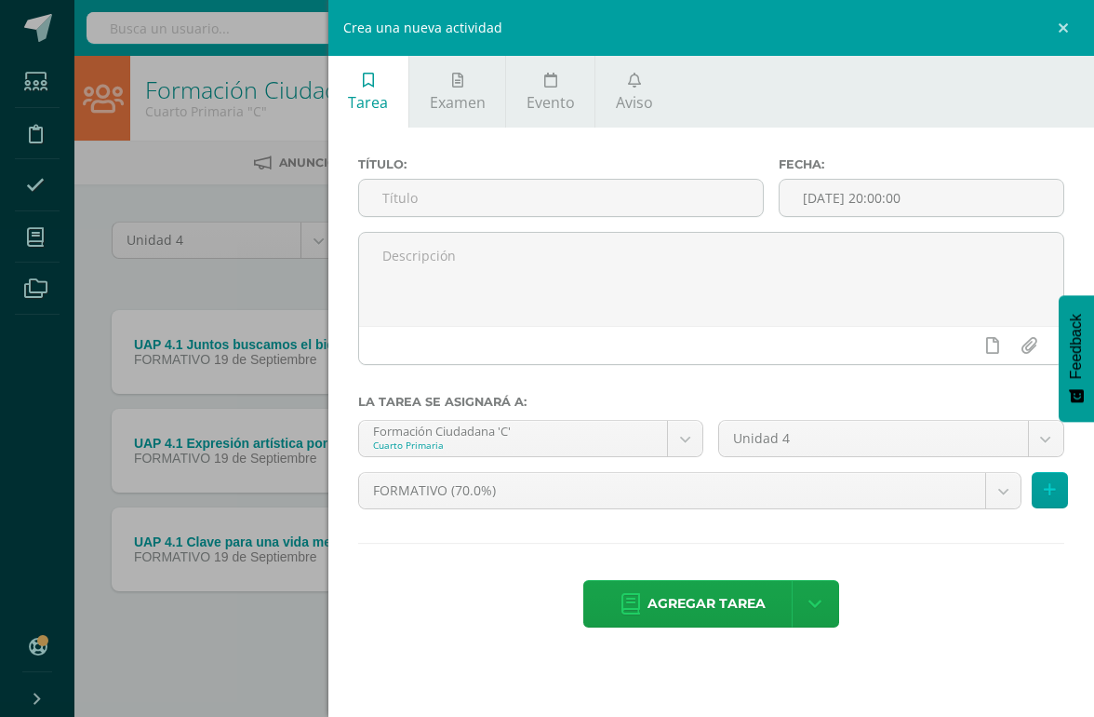
click at [560, 195] on input "text" at bounding box center [561, 198] width 404 height 36
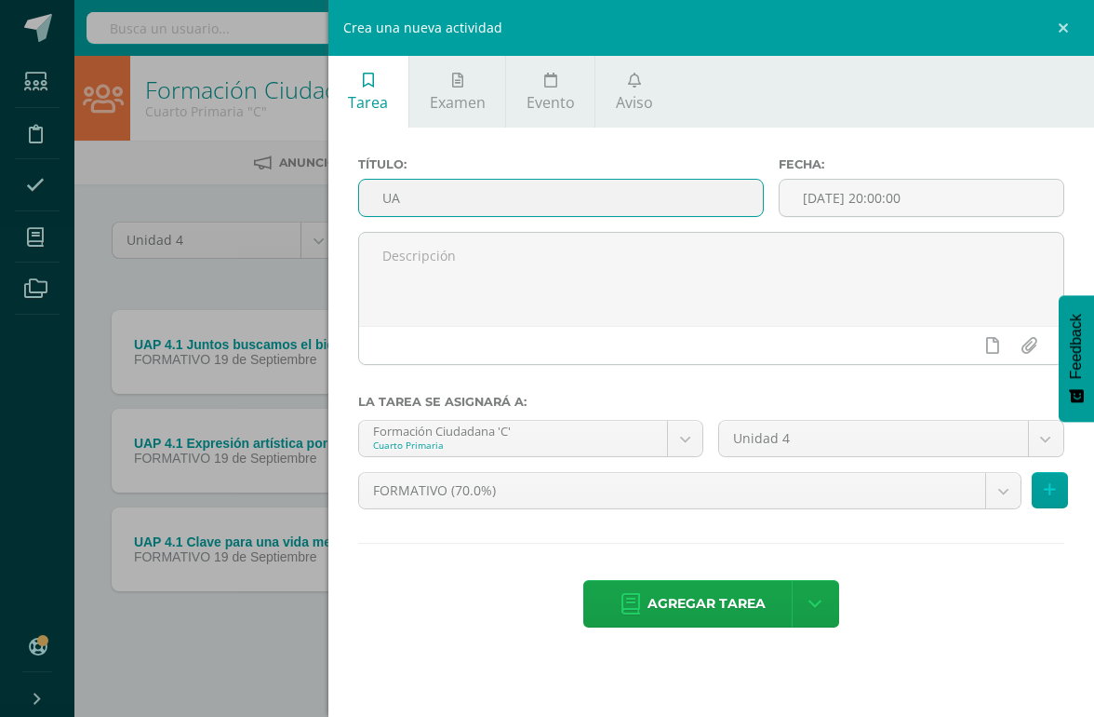
type input "U"
paste input "UAC 4.2 Actividad sumativa"
type input "UAC 4.2 Actividad sumativa"
click at [519, 492] on body "Estudiantes Disciplina Asistencia Mis cursos Archivos Soporte Ayuda Reportar un…" at bounding box center [547, 357] width 1094 height 715
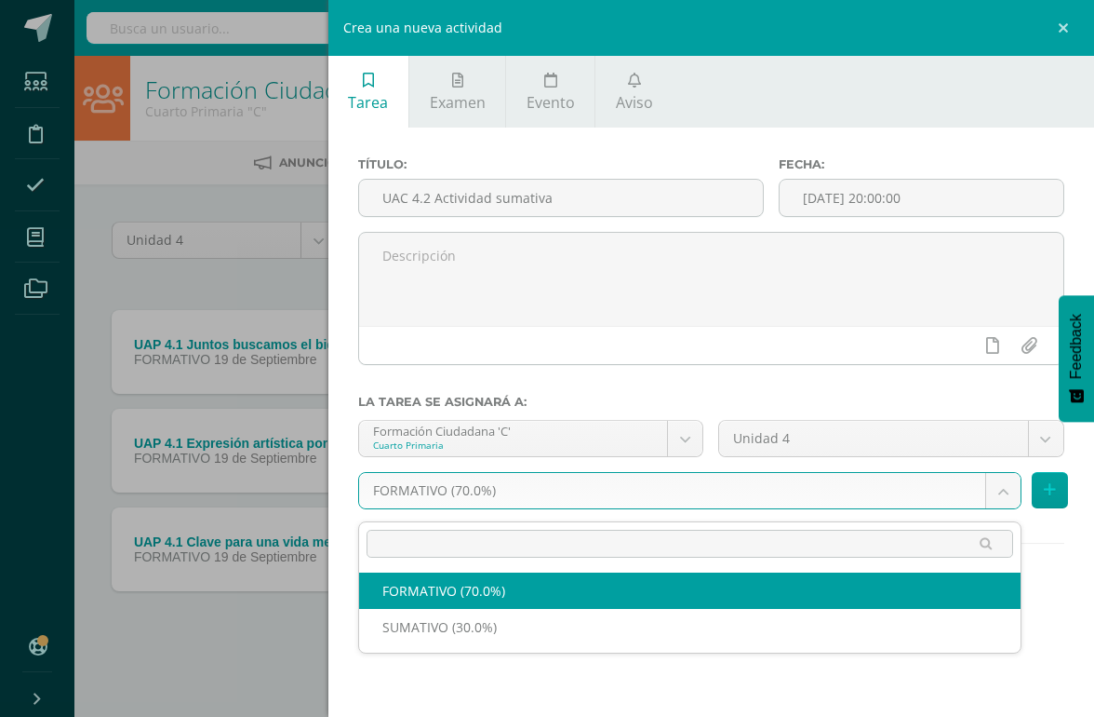
scroll to position [0, 44]
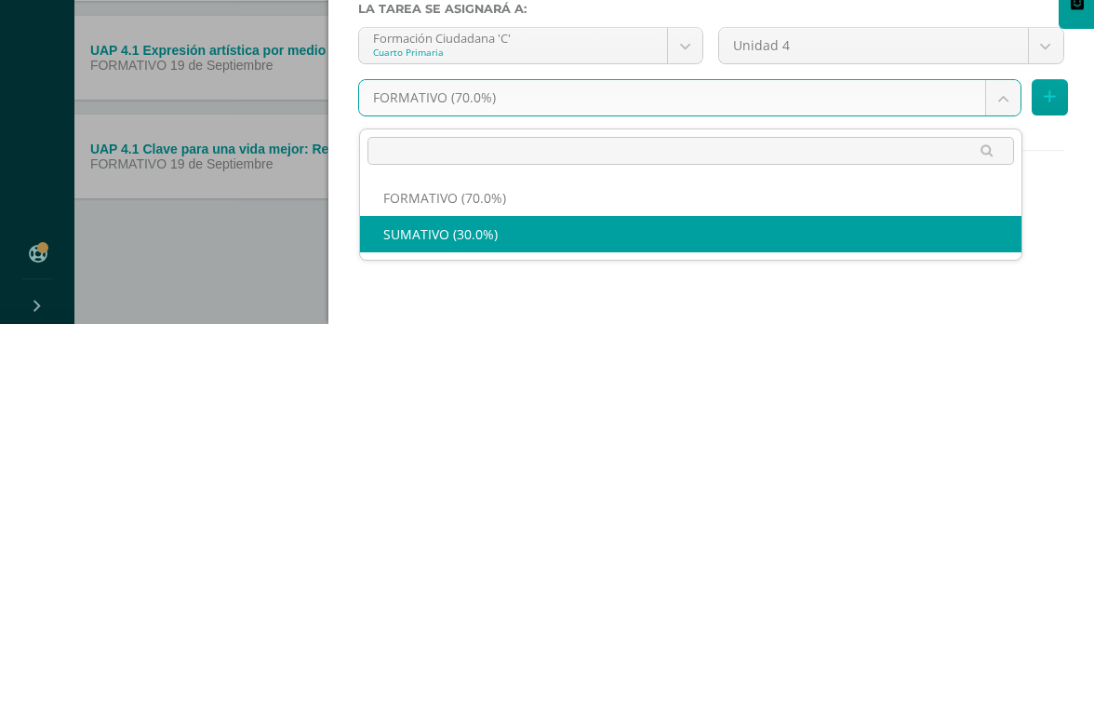
select select "207909"
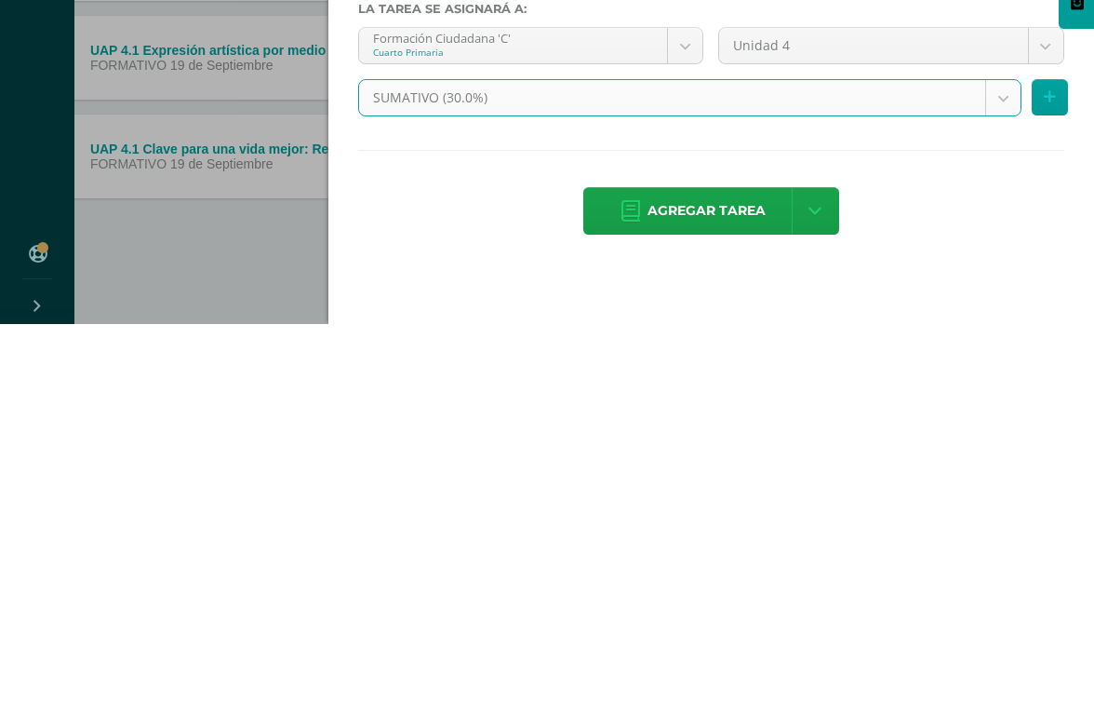
click at [686, 581] on span "Agregar tarea" at bounding box center [707, 604] width 118 height 46
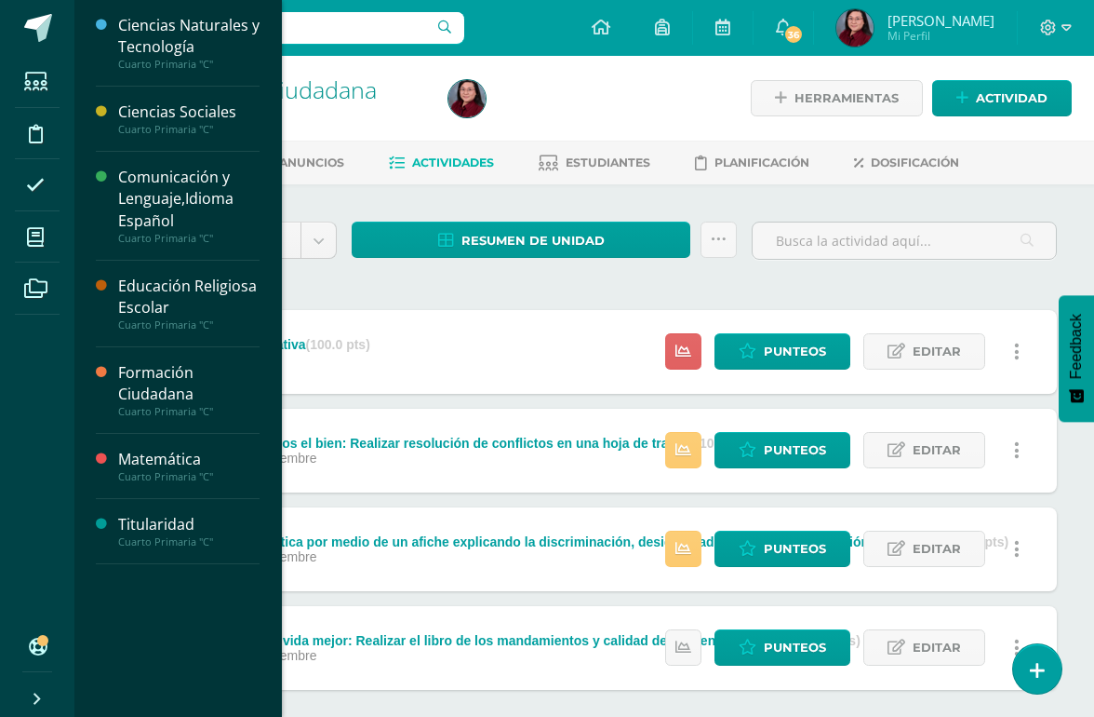
click at [40, 235] on icon at bounding box center [35, 237] width 17 height 19
